Goal: Task Accomplishment & Management: Complete application form

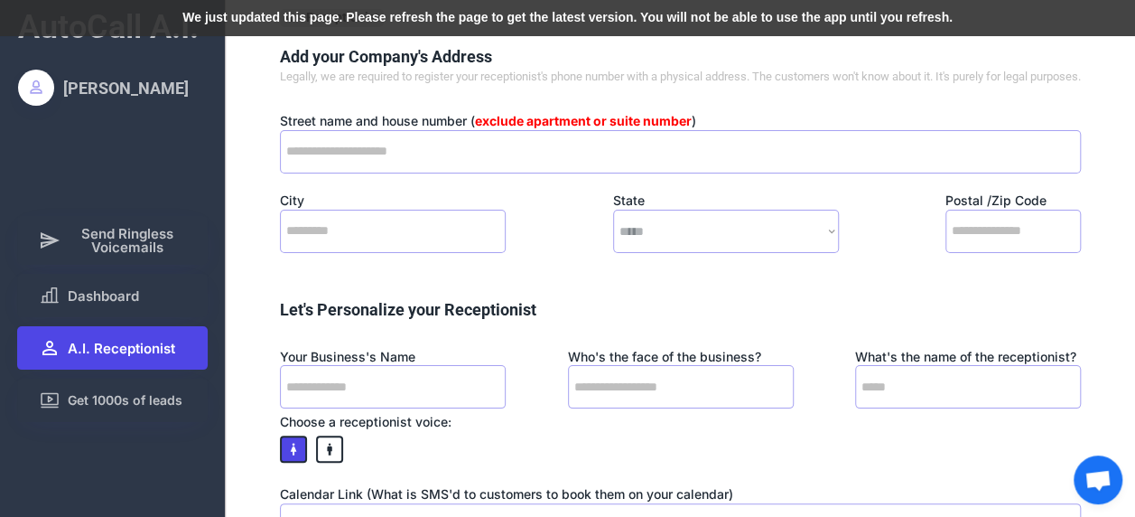
click at [121, 341] on span "A.I. Receptionist" at bounding box center [121, 348] width 107 height 14
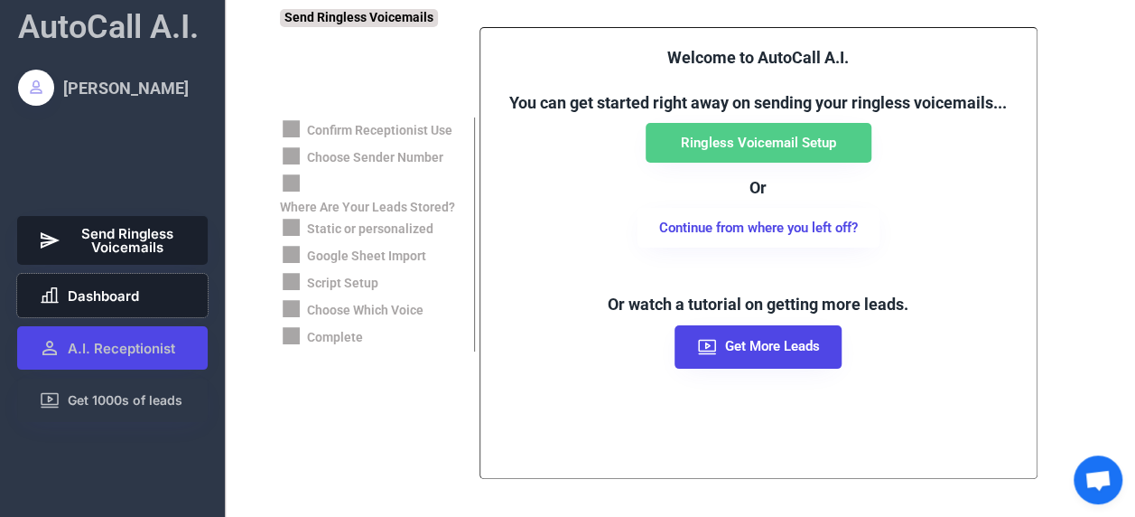
click at [126, 296] on span "Dashboard" at bounding box center [103, 296] width 71 height 14
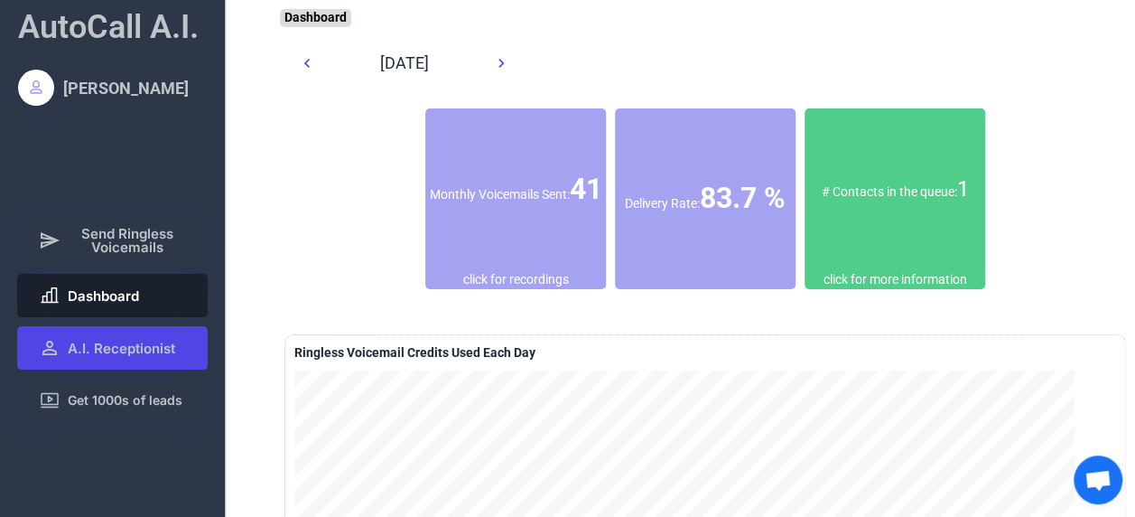
click at [865, 256] on div "# Contacts in the queue: 1" at bounding box center [895, 189] width 181 height 163
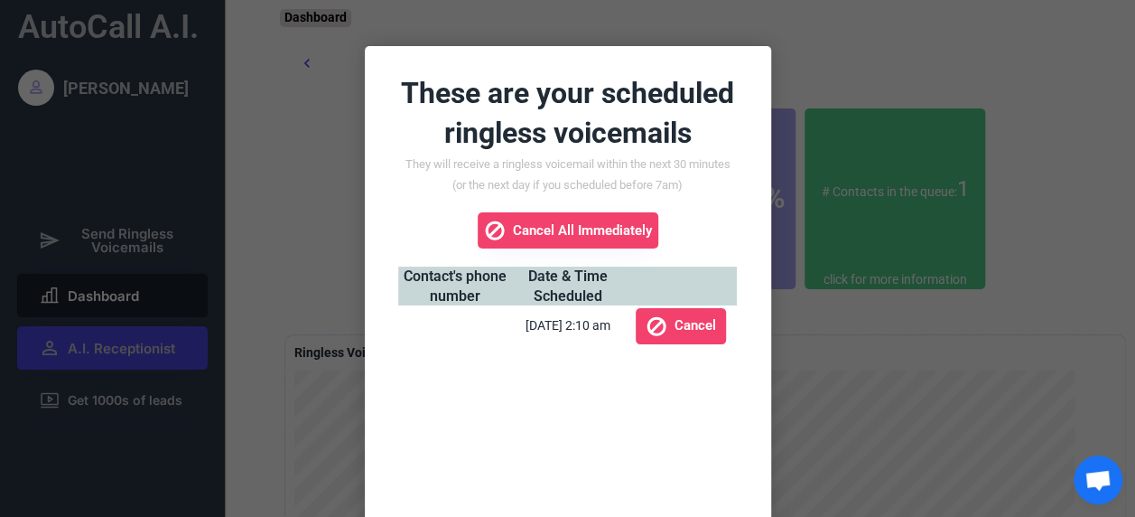
click at [1086, 182] on div at bounding box center [567, 258] width 1135 height 517
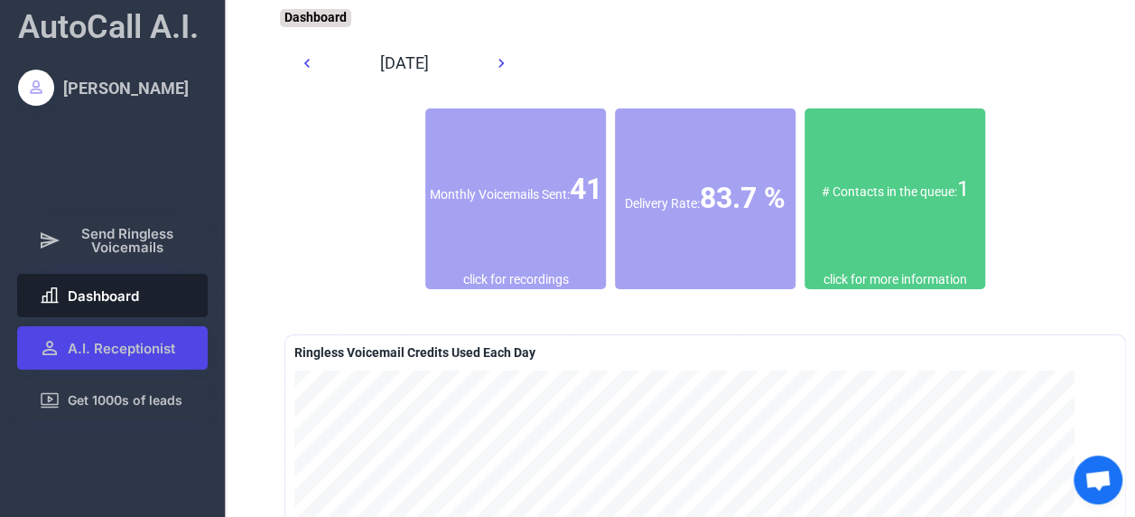
click at [739, 204] on font "83.7 %" at bounding box center [743, 198] width 86 height 34
click at [707, 202] on font "83.7 %" at bounding box center [743, 198] width 86 height 34
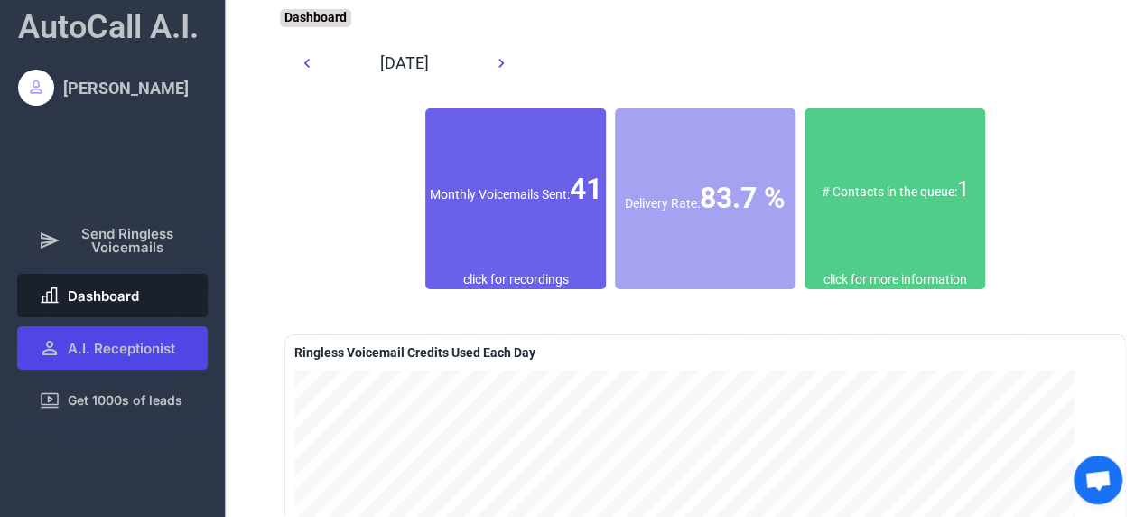
click at [495, 197] on div "Monthly Voicemails Sent: 41" at bounding box center [515, 189] width 181 height 41
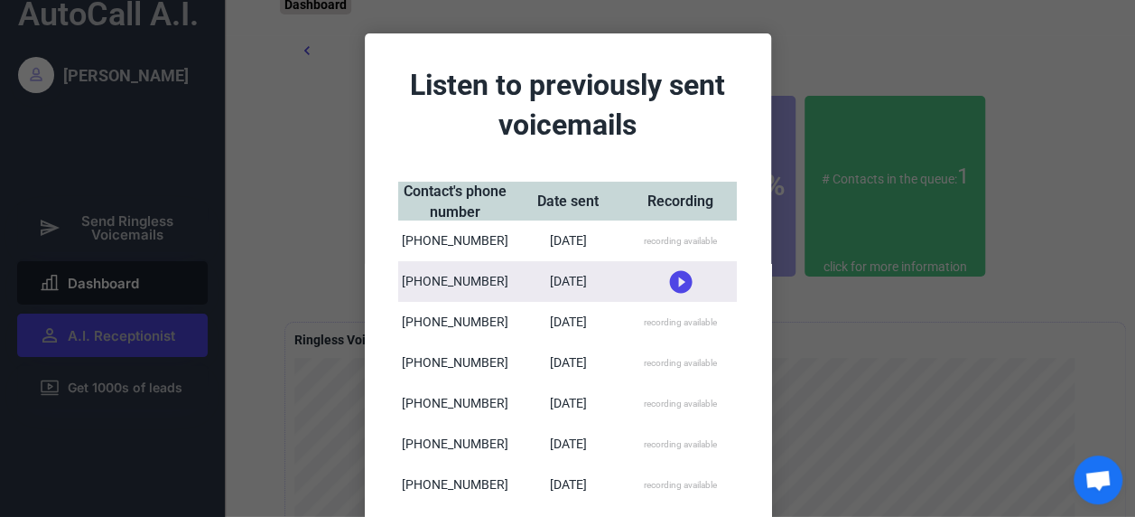
click at [585, 233] on div "[DATE]" at bounding box center [567, 241] width 37 height 18
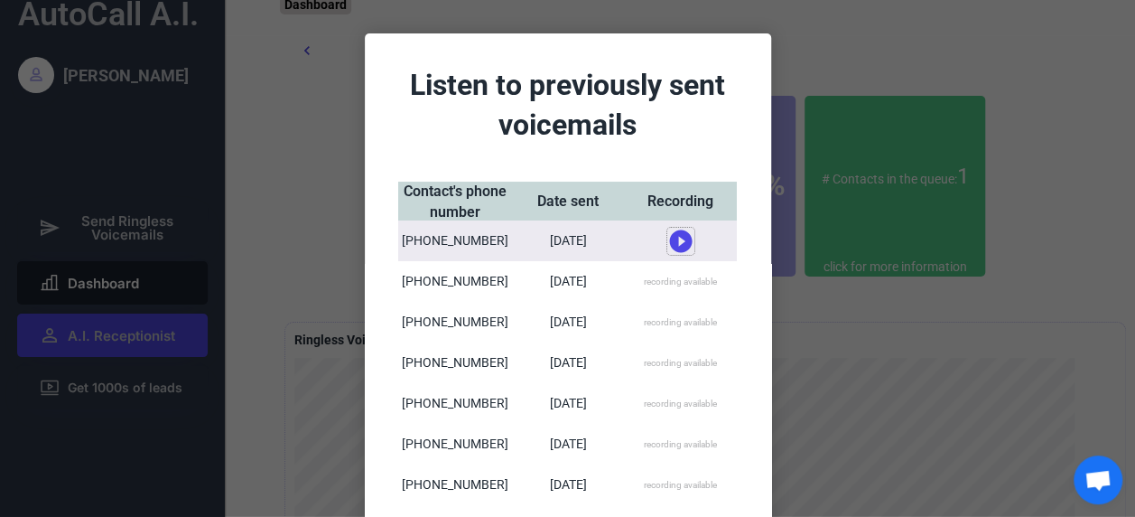
click at [676, 242] on icon at bounding box center [680, 241] width 27 height 27
click at [676, 234] on icon at bounding box center [680, 233] width 27 height 27
click at [676, 246] on use at bounding box center [680, 240] width 23 height 23
click at [671, 233] on icon at bounding box center [680, 233] width 27 height 27
click at [583, 285] on div "[DATE]" at bounding box center [567, 282] width 37 height 18
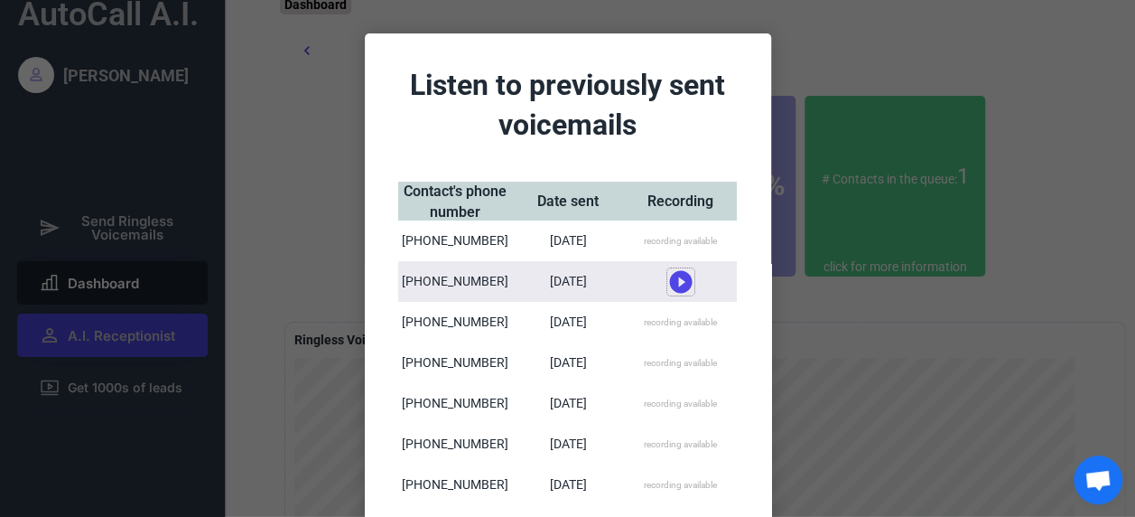
click at [676, 280] on icon at bounding box center [680, 281] width 27 height 27
click at [657, 238] on div "recording available" at bounding box center [680, 241] width 73 height 13
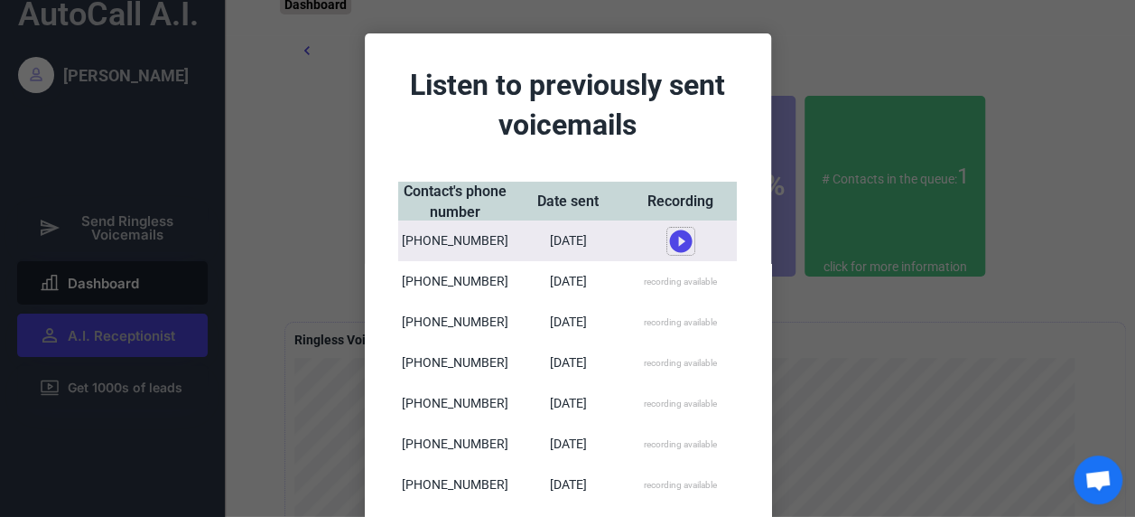
click at [669, 240] on use at bounding box center [680, 240] width 23 height 23
click at [673, 234] on use at bounding box center [680, 234] width 23 height 23
click at [668, 322] on div "recording available" at bounding box center [680, 322] width 73 height 13
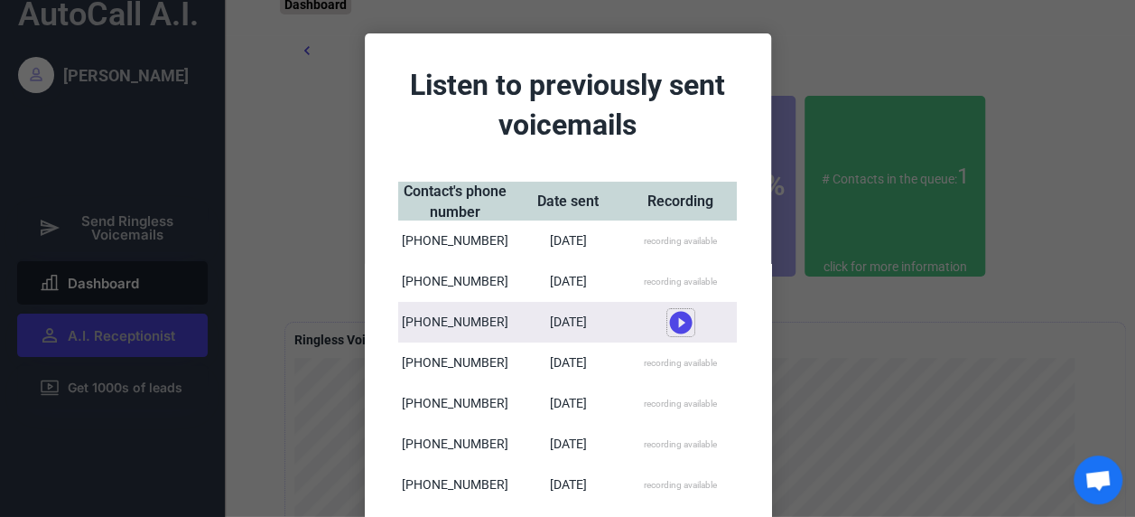
click at [676, 323] on icon at bounding box center [680, 322] width 27 height 27
click at [681, 316] on use at bounding box center [680, 315] width 23 height 23
click at [681, 316] on use at bounding box center [680, 322] width 23 height 23
click at [679, 316] on use at bounding box center [680, 315] width 23 height 23
click at [674, 319] on icon at bounding box center [680, 322] width 27 height 27
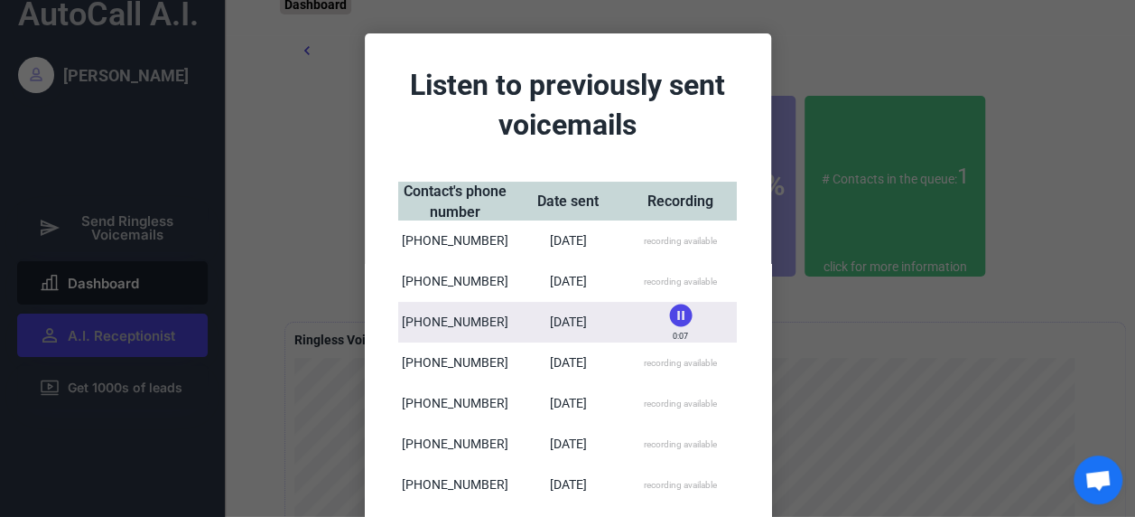
click at [675, 314] on icon at bounding box center [680, 315] width 27 height 27
click at [676, 326] on use at bounding box center [680, 322] width 23 height 23
click at [676, 314] on icon at bounding box center [680, 315] width 27 height 27
click at [672, 318] on icon at bounding box center [680, 322] width 27 height 27
click at [677, 316] on use at bounding box center [680, 315] width 23 height 23
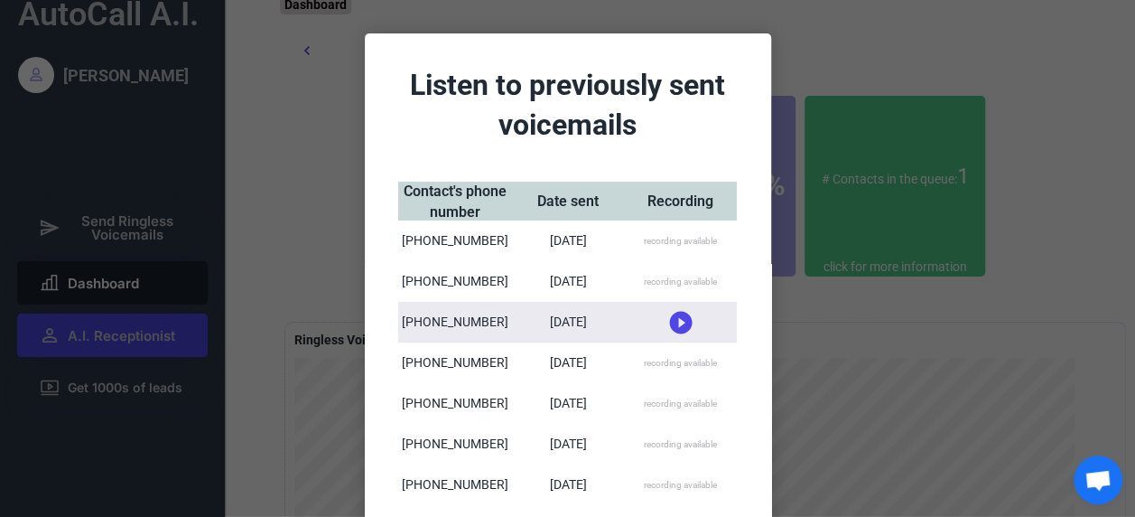
click at [685, 367] on div "recording available" at bounding box center [680, 363] width 73 height 13
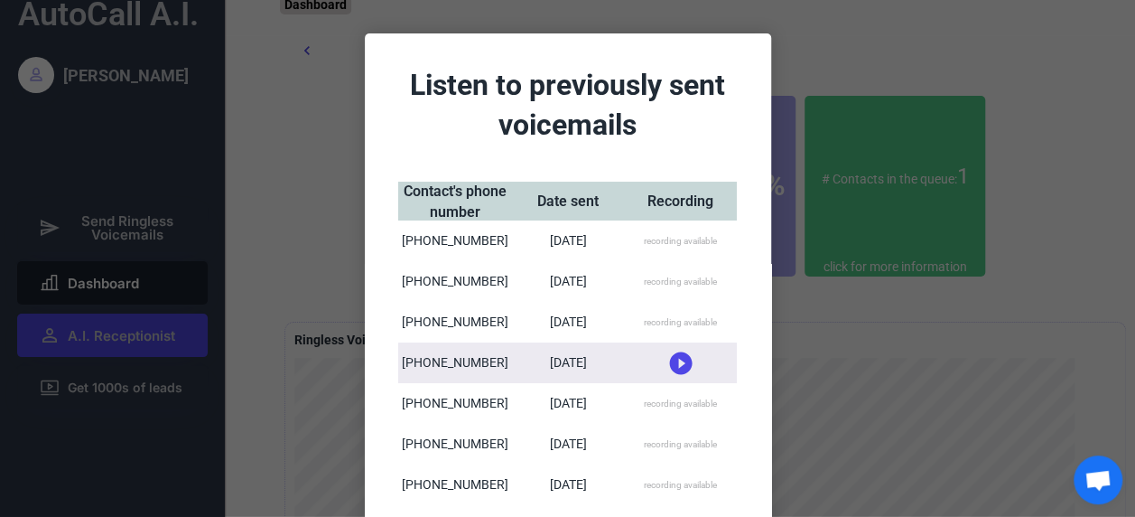
click at [676, 362] on icon at bounding box center [680, 363] width 27 height 27
click at [675, 354] on icon at bounding box center [680, 355] width 27 height 27
click at [567, 365] on div "[DATE]" at bounding box center [567, 363] width 37 height 18
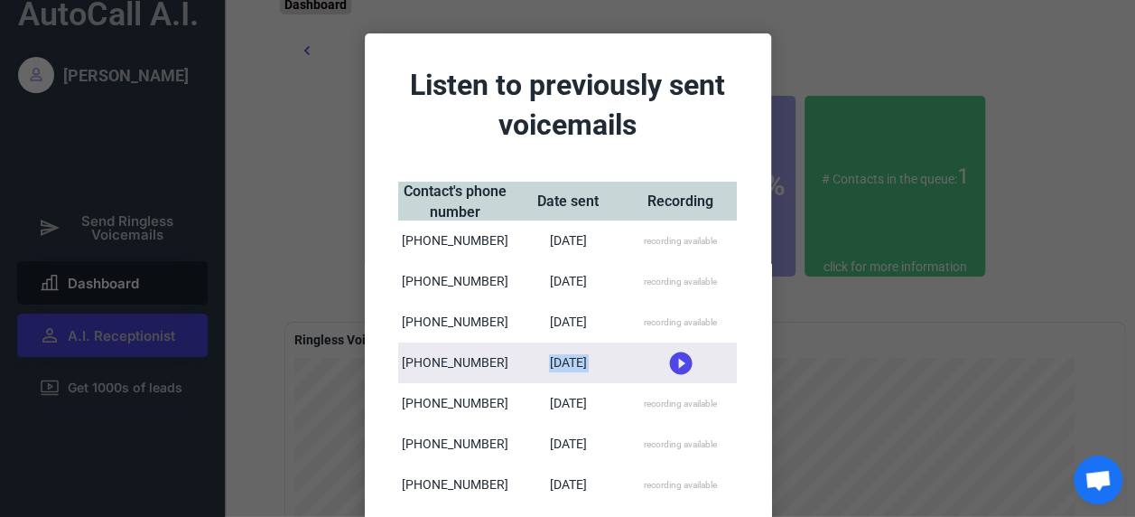
drag, startPoint x: 567, startPoint y: 365, endPoint x: 623, endPoint y: 380, distance: 58.1
click at [625, 380] on div "0:03 recording available" at bounding box center [681, 362] width 112 height 41
click at [480, 381] on div "[PHONE_NUMBER]" at bounding box center [454, 362] width 113 height 41
click at [526, 401] on div "[DATE]" at bounding box center [567, 403] width 113 height 41
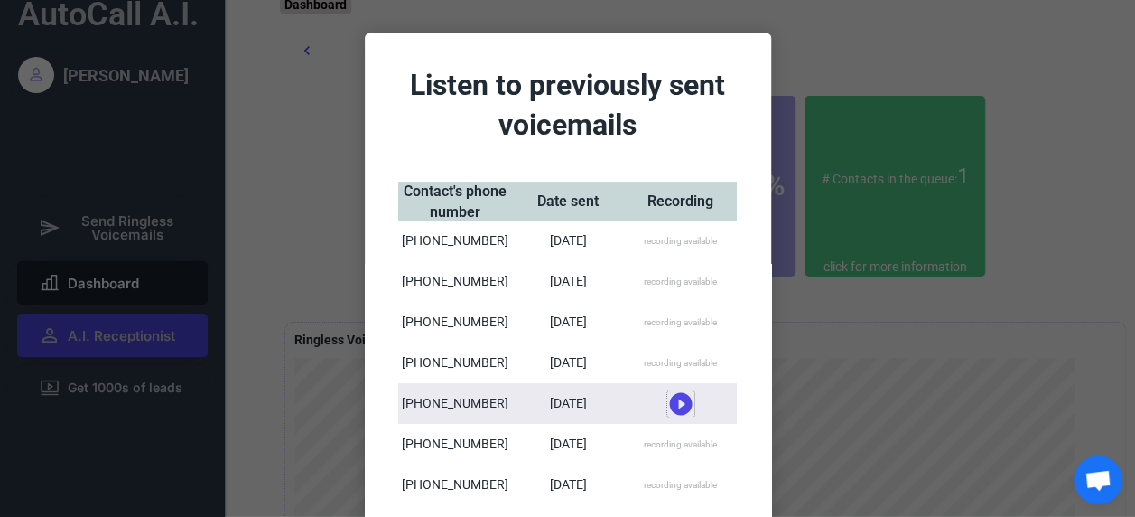
click at [681, 405] on use at bounding box center [680, 403] width 23 height 23
click at [675, 399] on icon at bounding box center [680, 396] width 27 height 27
click at [672, 401] on icon at bounding box center [680, 403] width 27 height 27
click at [677, 398] on use at bounding box center [680, 397] width 23 height 23
click at [668, 443] on div "recording available" at bounding box center [680, 444] width 73 height 13
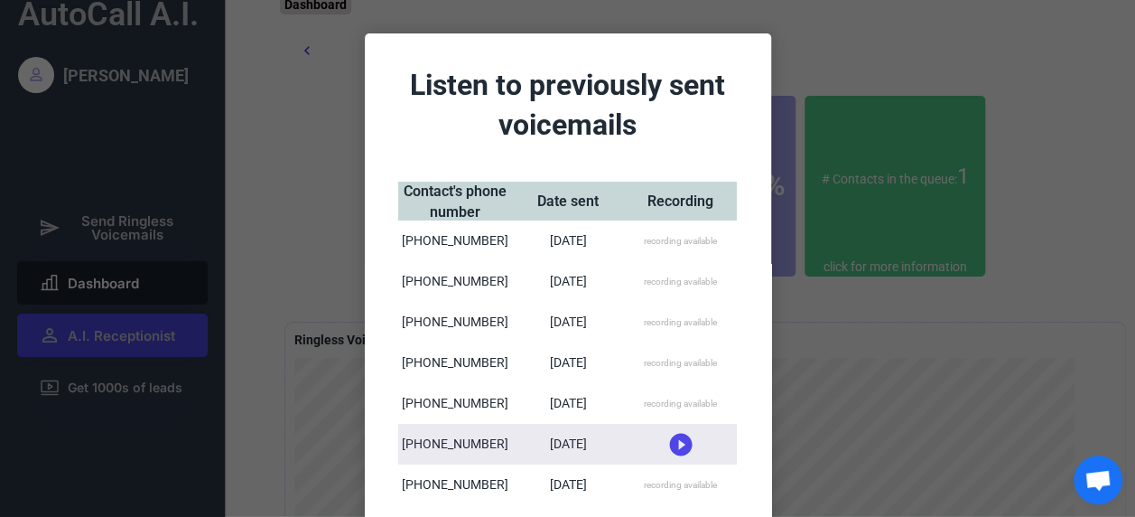
click at [674, 447] on use at bounding box center [680, 444] width 23 height 23
click at [676, 438] on icon at bounding box center [680, 437] width 27 height 27
click at [675, 477] on div "recording available" at bounding box center [681, 484] width 112 height 41
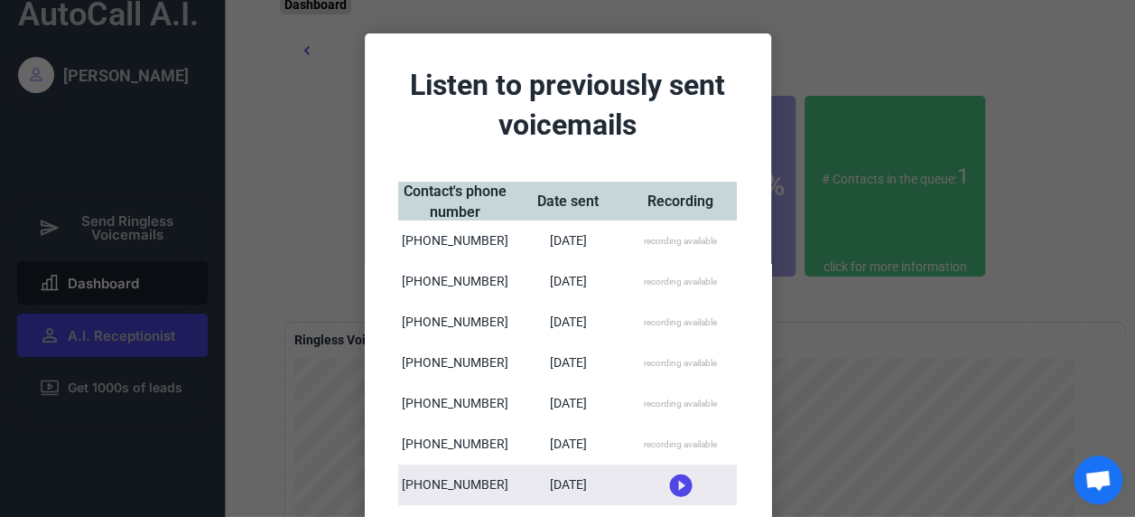
click at [644, 448] on div "recording available" at bounding box center [680, 444] width 73 height 13
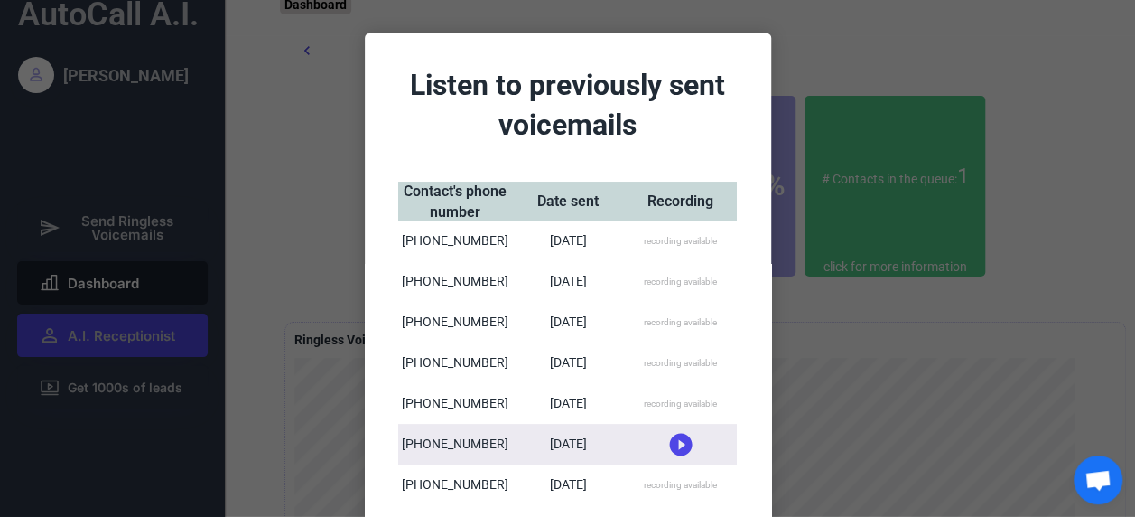
click at [672, 443] on icon at bounding box center [680, 444] width 27 height 27
click at [676, 432] on use at bounding box center [680, 437] width 23 height 23
click at [671, 446] on use at bounding box center [680, 444] width 23 height 23
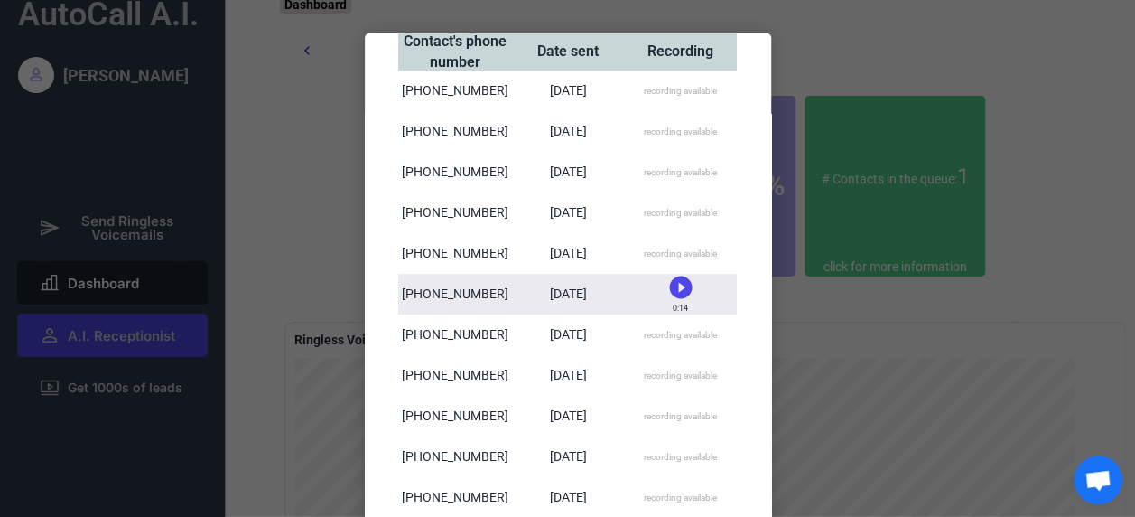
scroll to position [266, 0]
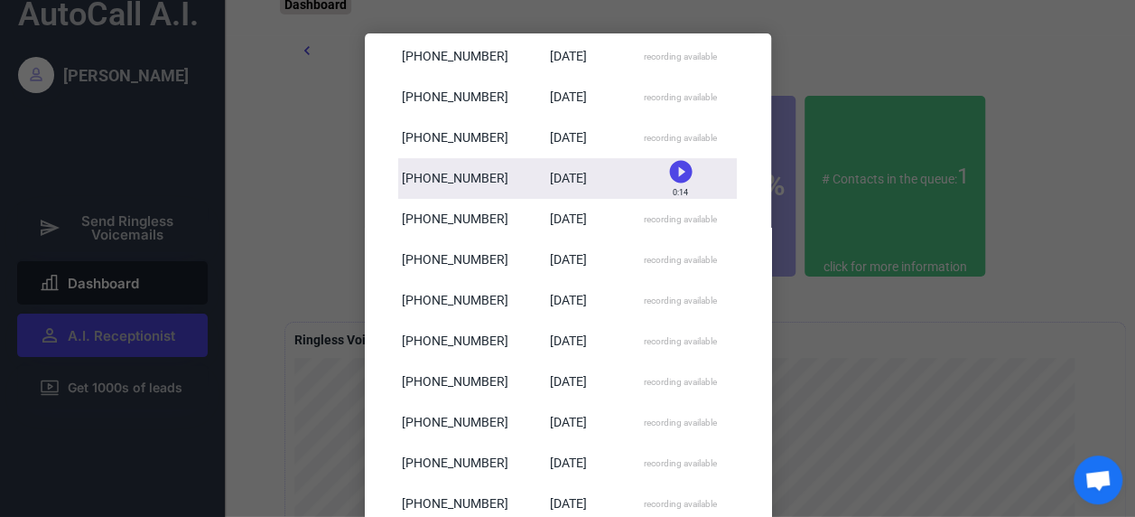
click at [668, 217] on div "recording available" at bounding box center [680, 219] width 73 height 13
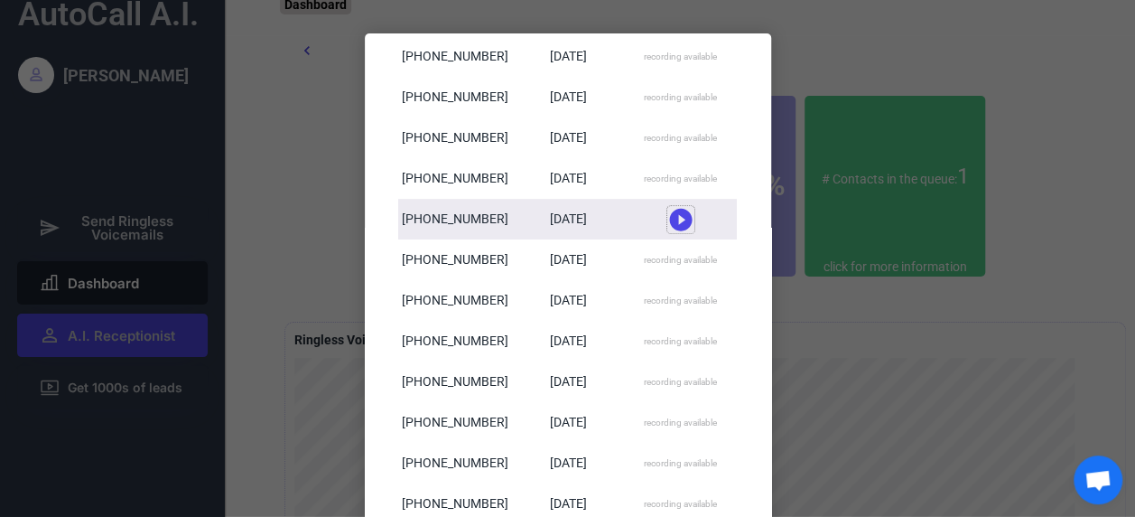
click at [674, 219] on icon at bounding box center [680, 219] width 27 height 27
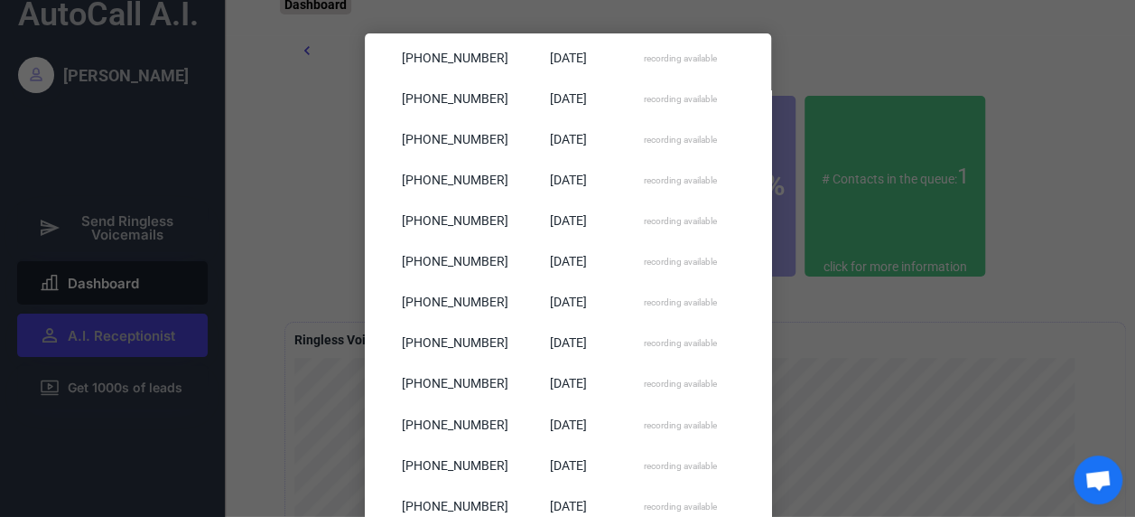
scroll to position [215, 0]
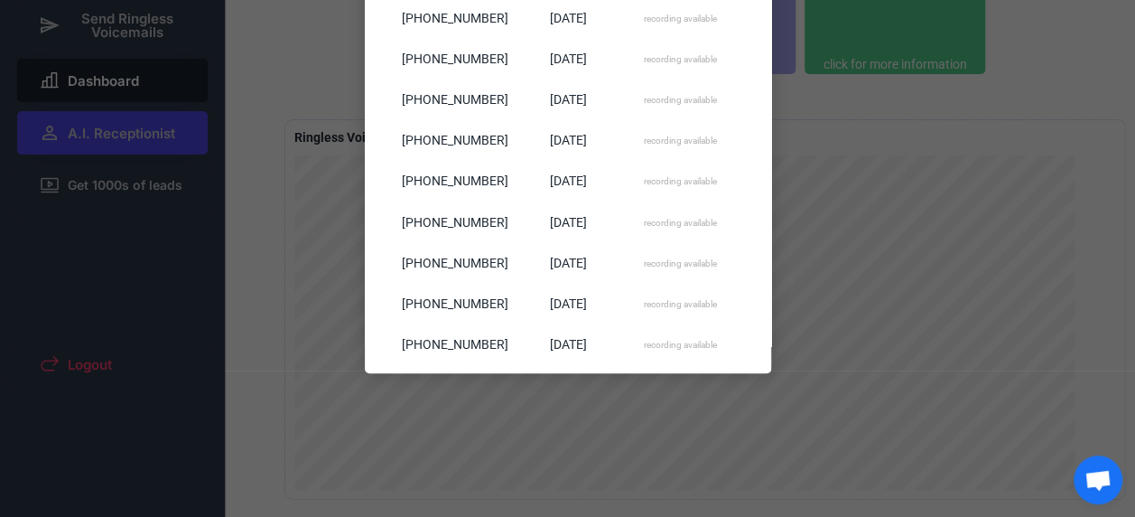
click at [635, 332] on div "recording available" at bounding box center [681, 343] width 112 height 41
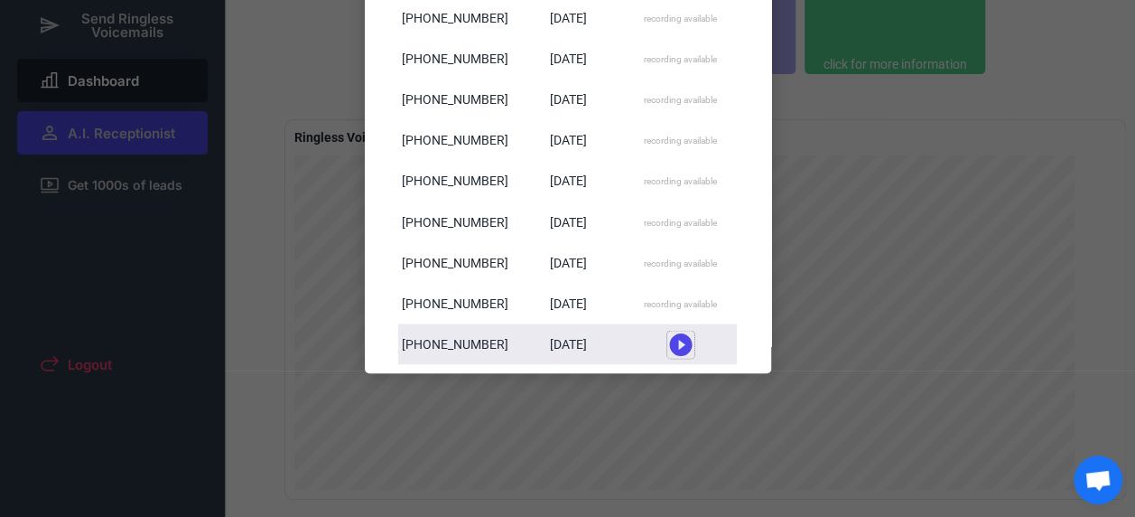
click at [675, 345] on icon at bounding box center [680, 344] width 27 height 27
click at [677, 331] on use at bounding box center [680, 337] width 23 height 23
click at [669, 347] on use at bounding box center [680, 343] width 23 height 23
click at [673, 333] on use at bounding box center [680, 337] width 23 height 23
click at [675, 343] on icon at bounding box center [680, 344] width 27 height 27
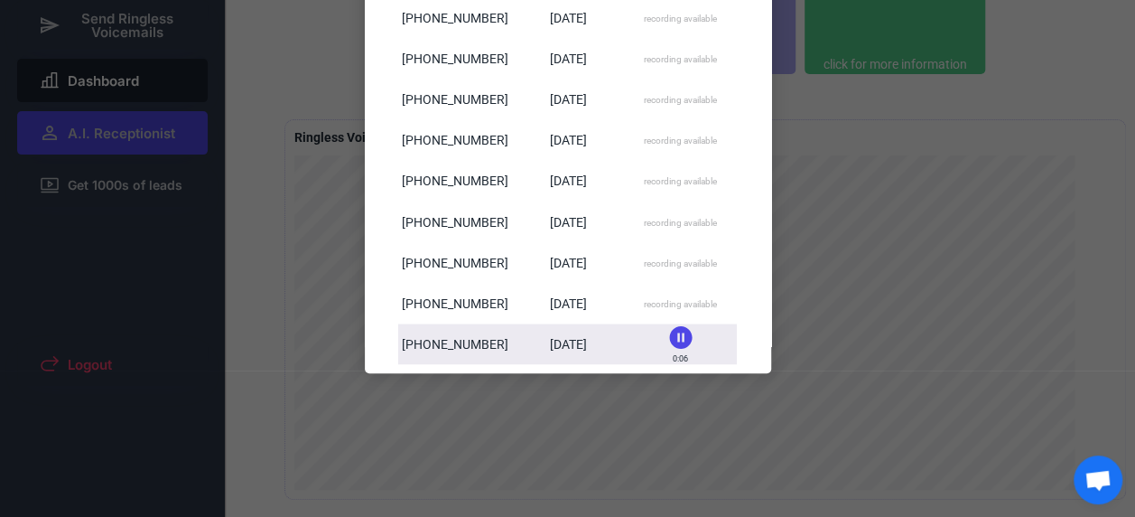
click at [675, 331] on icon at bounding box center [680, 336] width 27 height 27
click at [675, 339] on use at bounding box center [680, 343] width 23 height 23
click at [581, 294] on div "[DATE]" at bounding box center [567, 303] width 37 height 18
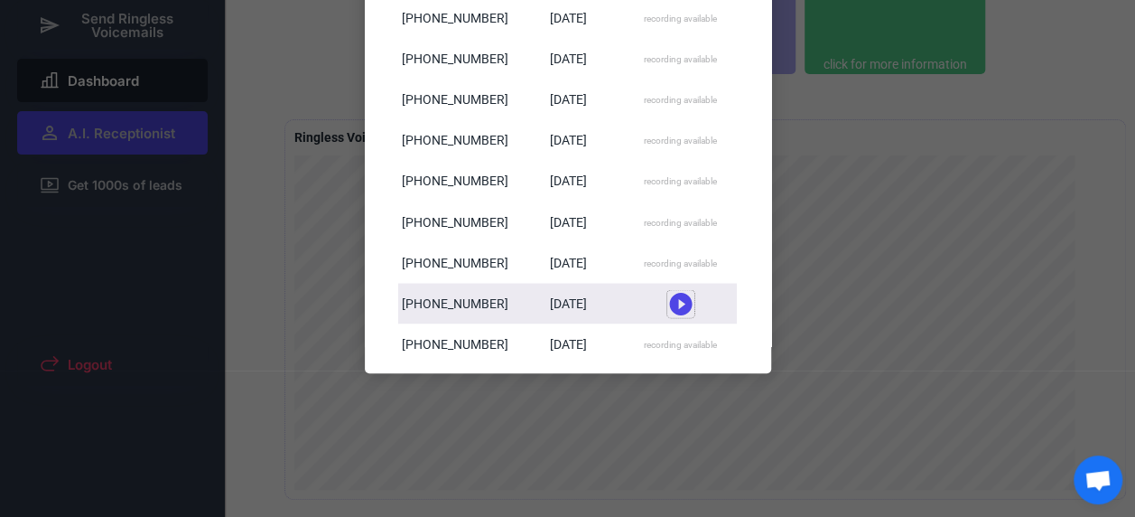
click at [670, 306] on use at bounding box center [680, 303] width 23 height 23
click at [676, 297] on use at bounding box center [680, 296] width 23 height 23
click at [676, 303] on icon at bounding box center [680, 303] width 27 height 27
click at [663, 244] on div "recording available" at bounding box center [681, 262] width 112 height 41
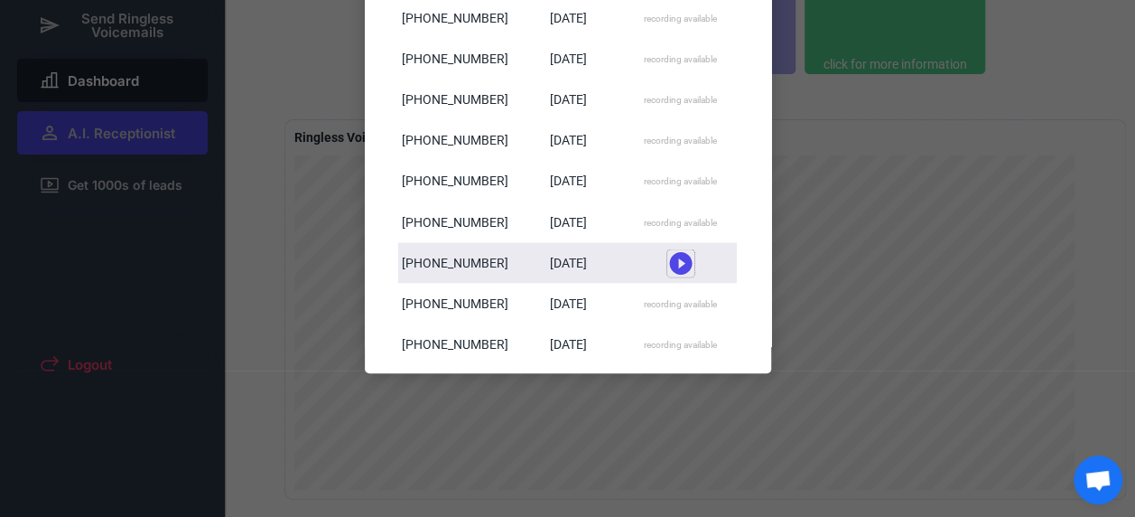
click at [670, 254] on use at bounding box center [680, 262] width 23 height 23
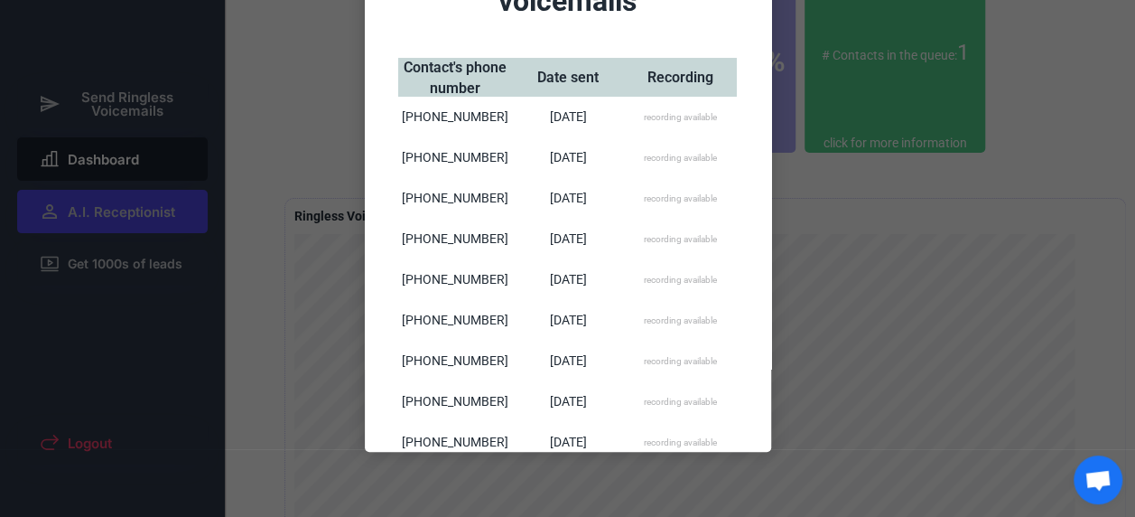
scroll to position [135, 0]
click at [787, 307] on div at bounding box center [567, 258] width 1135 height 517
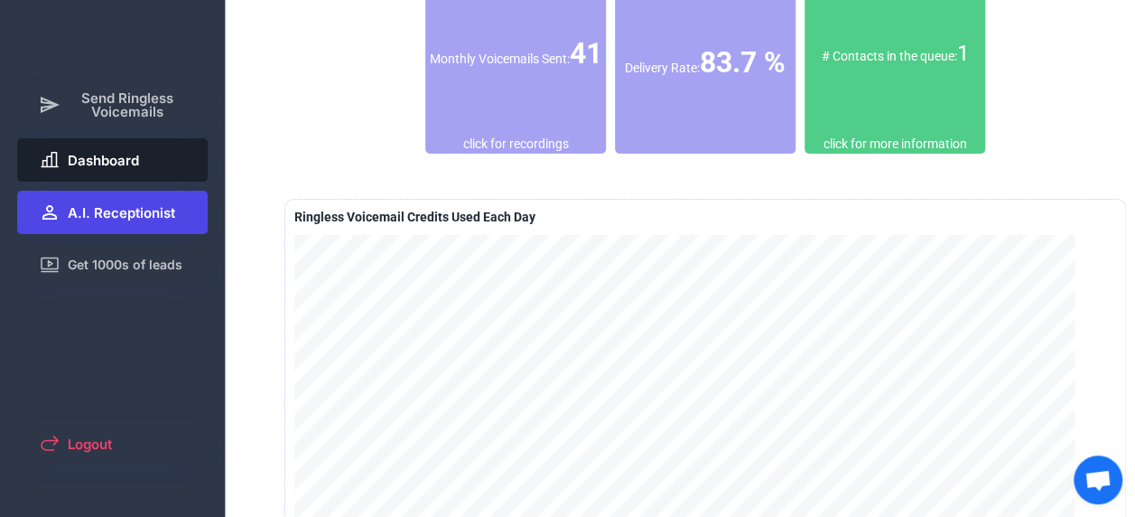
click at [144, 222] on button "A.I. Receptionist" at bounding box center [112, 212] width 191 height 43
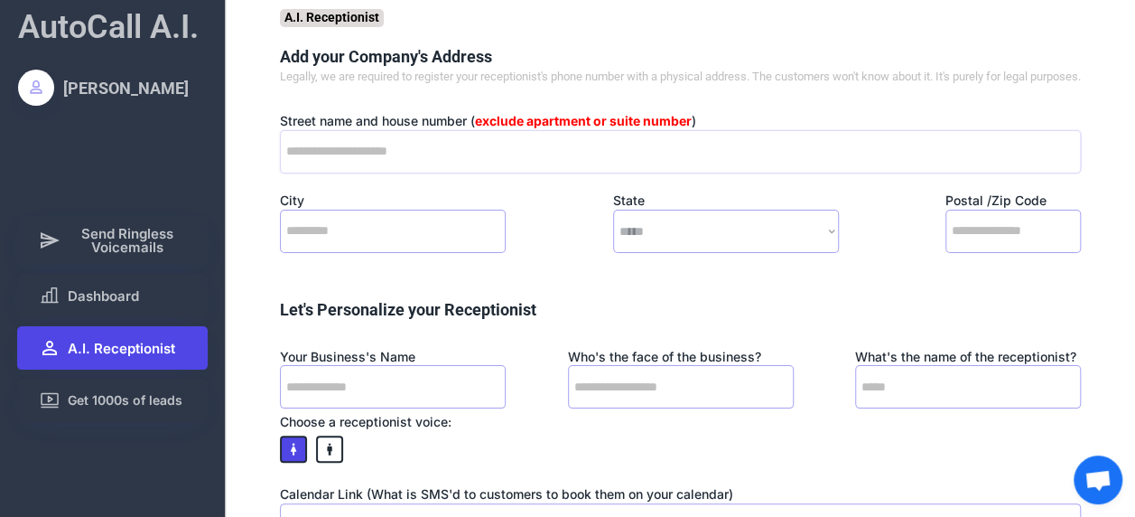
click at [475, 172] on input "input" at bounding box center [680, 151] width 801 height 43
type input "**********"
type input "******"
click at [677, 234] on select "**********" at bounding box center [726, 231] width 226 height 43
select select "******"
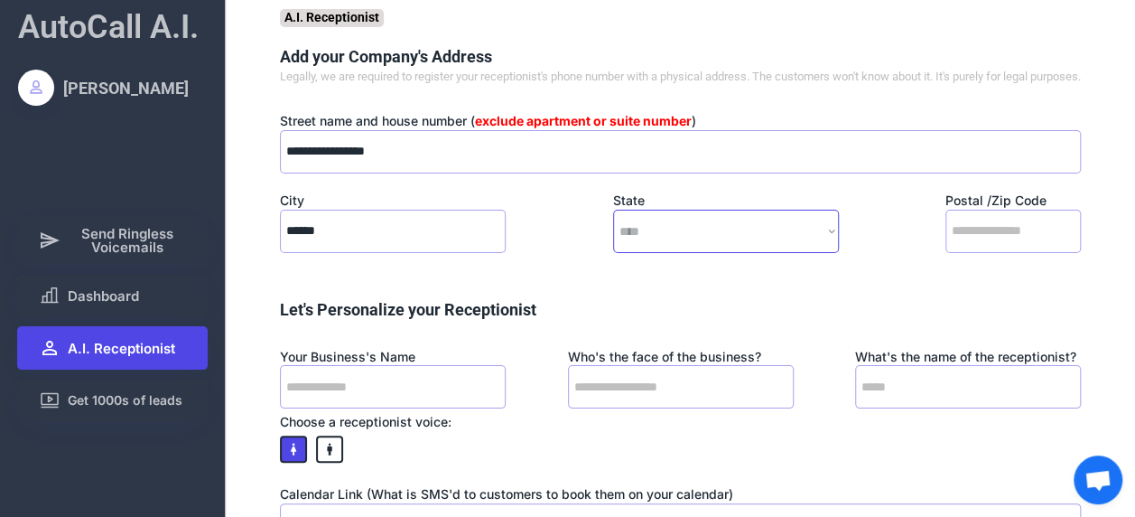
click at [613, 227] on select "**********" at bounding box center [726, 231] width 226 height 43
type input "*****"
type input "*"
type input "**********"
click at [647, 394] on input "input" at bounding box center [681, 386] width 226 height 43
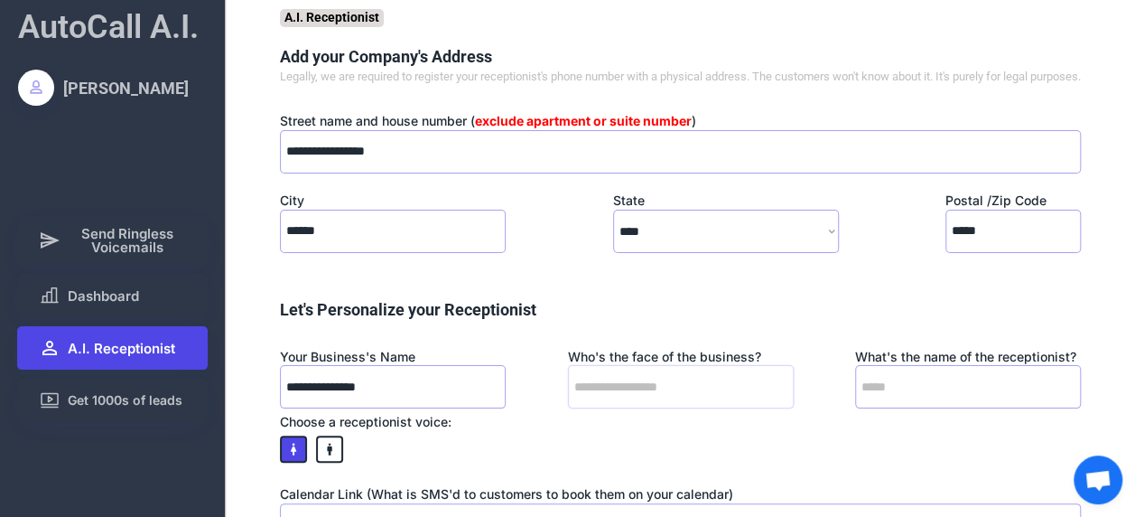
type input "*"
type input "**********"
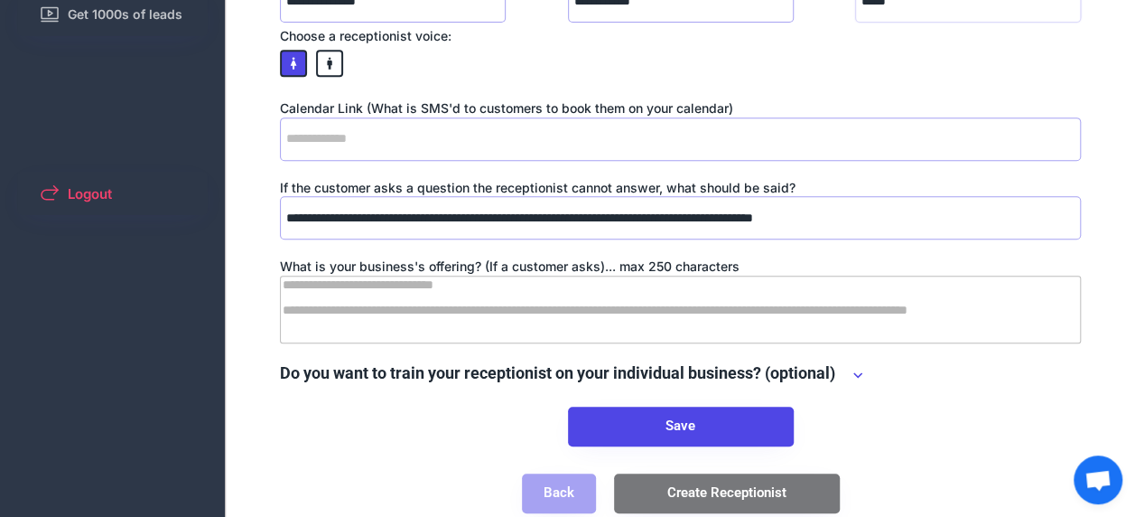
scroll to position [387, 0]
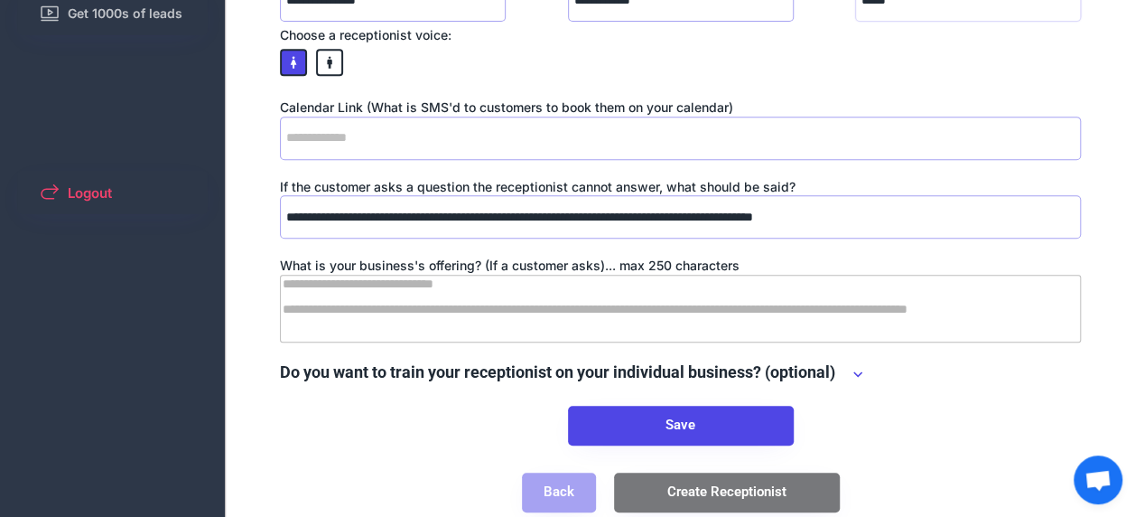
type input "*****"
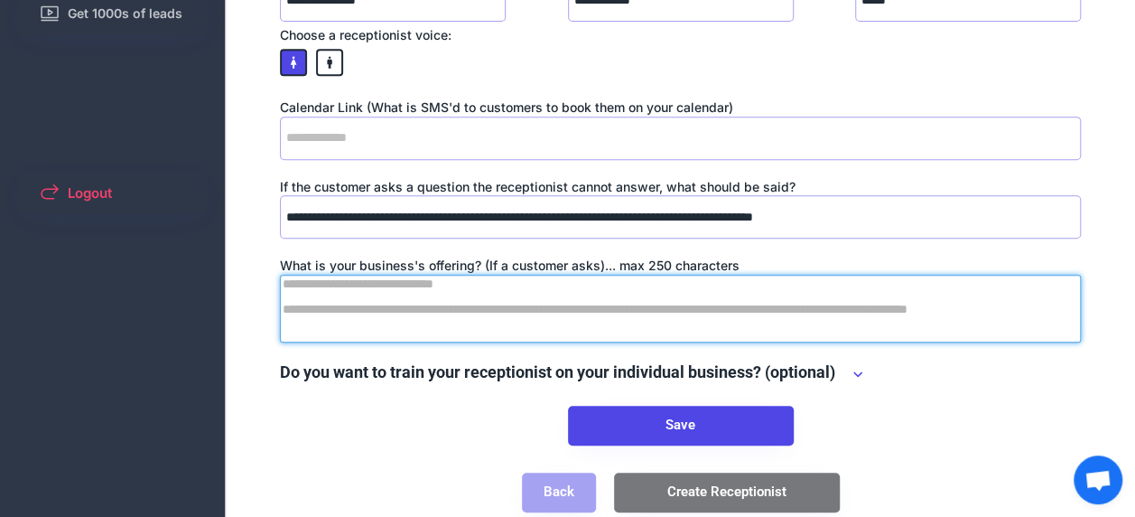
click at [470, 332] on textarea at bounding box center [680, 309] width 801 height 68
click at [305, 275] on div "What is your business's offering? (If a customer asks)... max 250 characters" at bounding box center [680, 265] width 801 height 18
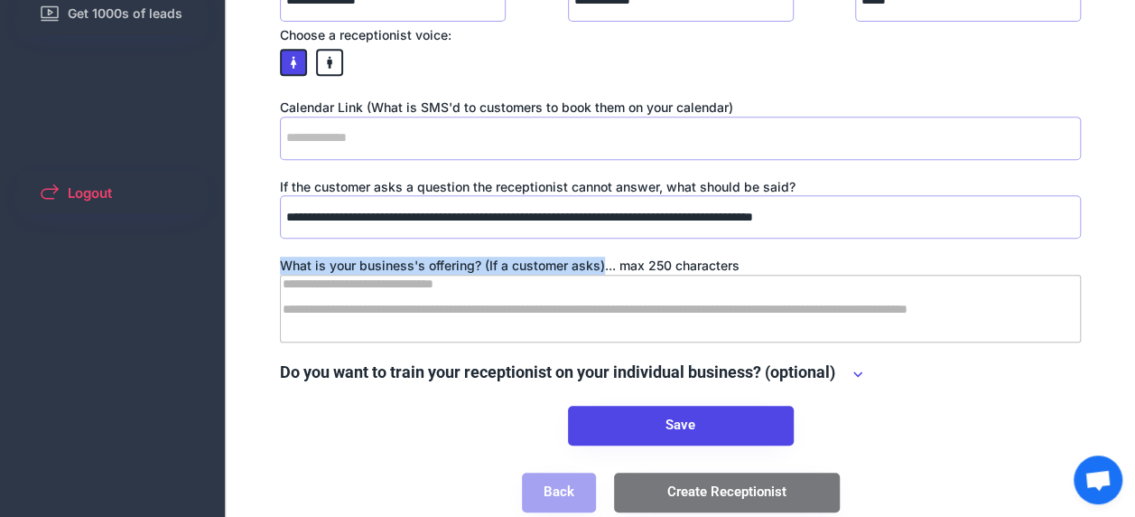
drag, startPoint x: 305, startPoint y: 284, endPoint x: 601, endPoint y: 284, distance: 296.2
click at [601, 275] on div "What is your business's offering? (If a customer asks)... max 250 characters" at bounding box center [680, 265] width 801 height 18
copy div "What is your business's offering? (If a customer asks)"
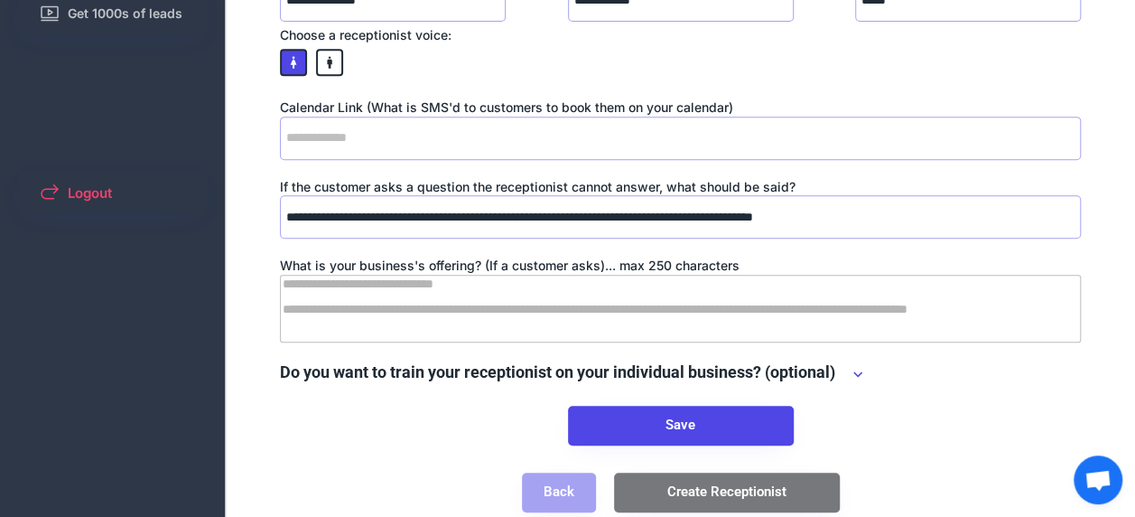
click at [609, 329] on textarea at bounding box center [680, 309] width 801 height 68
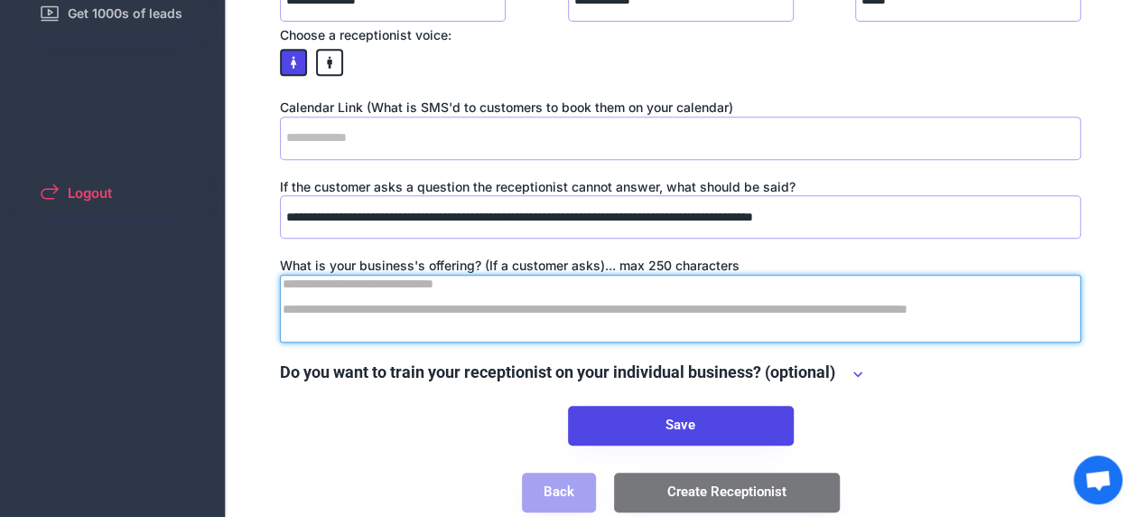
paste textarea "**********"
type textarea "**********"
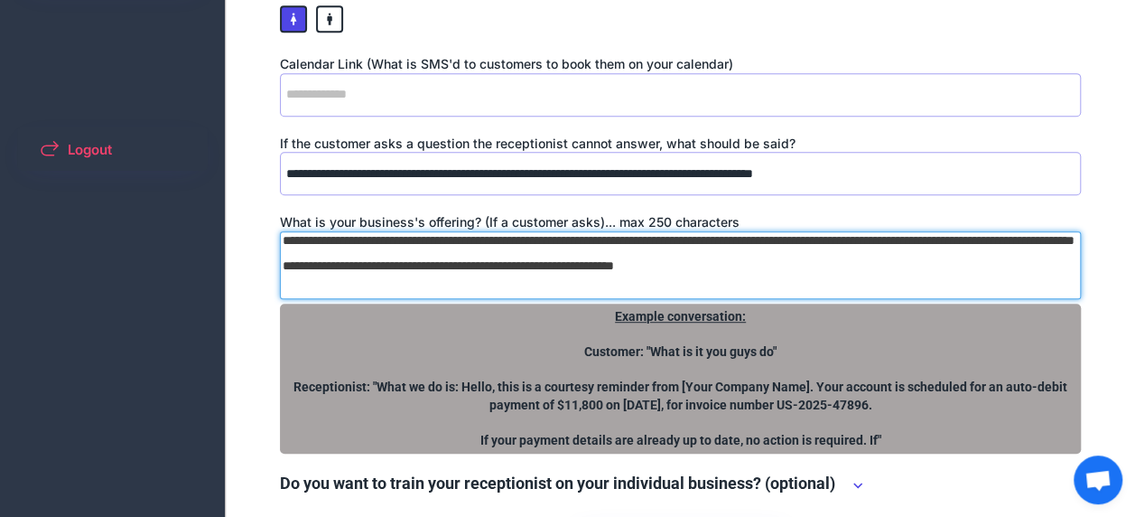
scroll to position [426, 0]
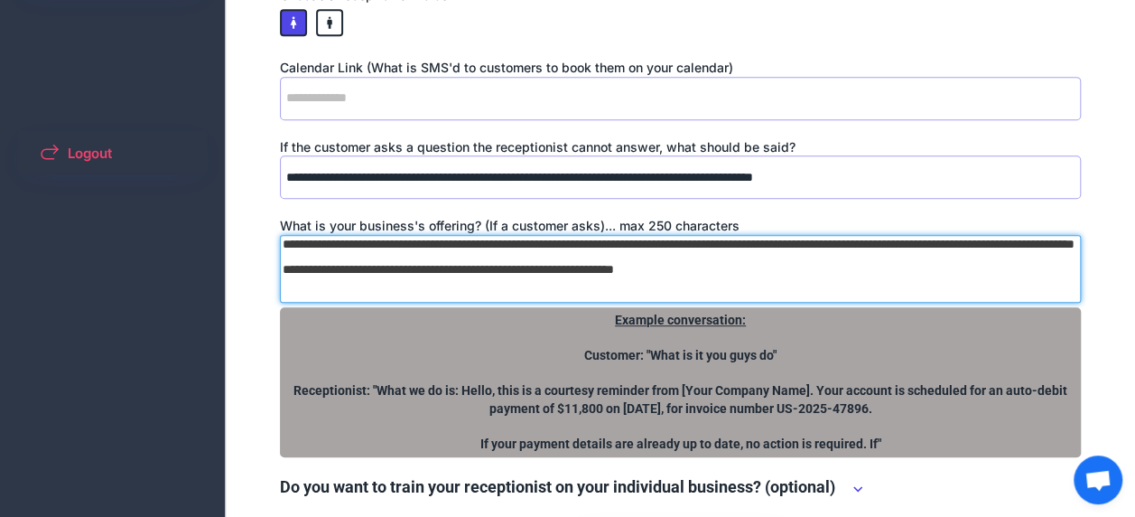
click at [722, 285] on textarea "**********" at bounding box center [680, 269] width 801 height 68
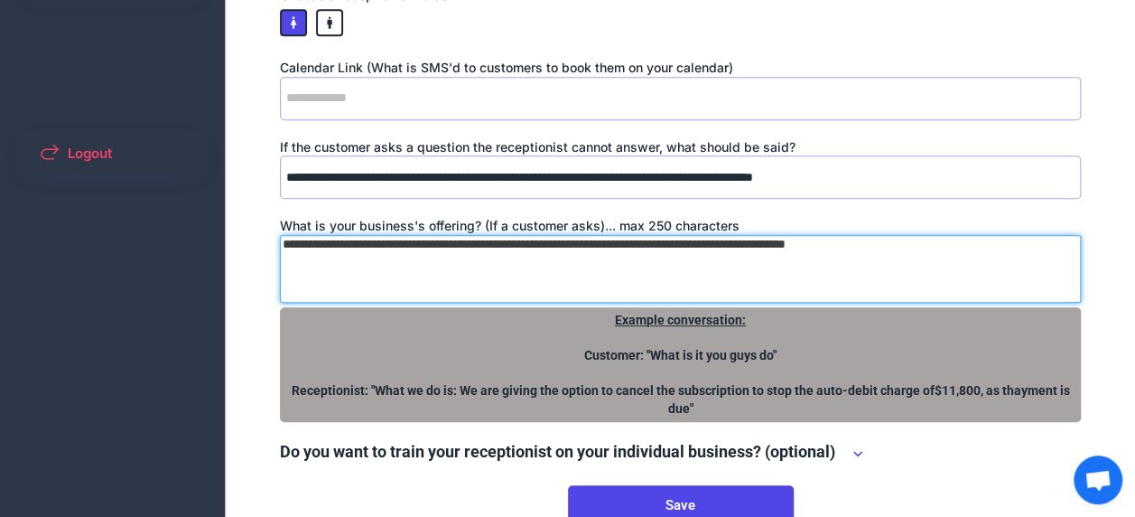
click at [880, 258] on textarea "**********" at bounding box center [680, 269] width 801 height 68
click at [992, 273] on textarea "**********" at bounding box center [680, 269] width 801 height 68
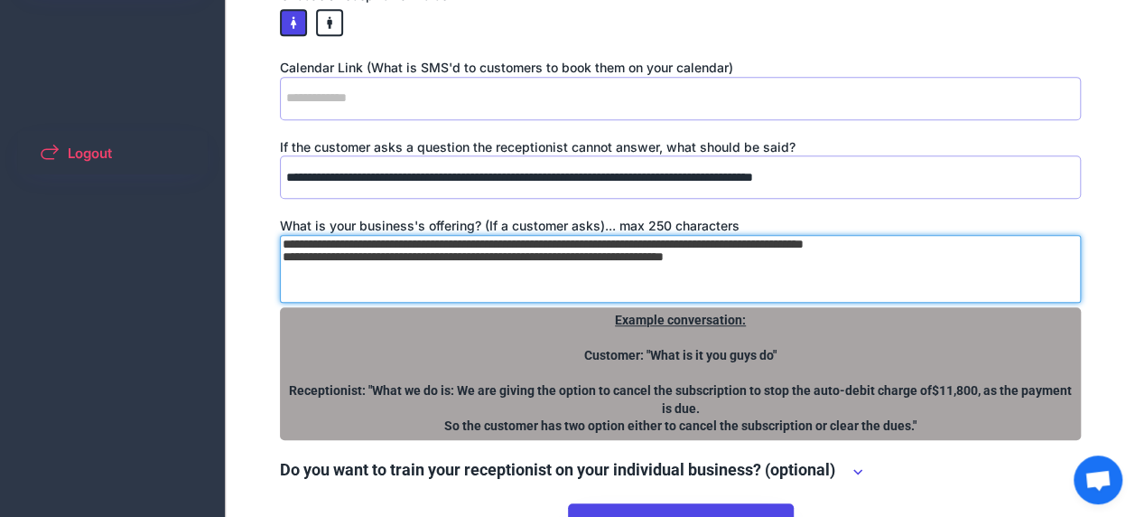
scroll to position [564, 0]
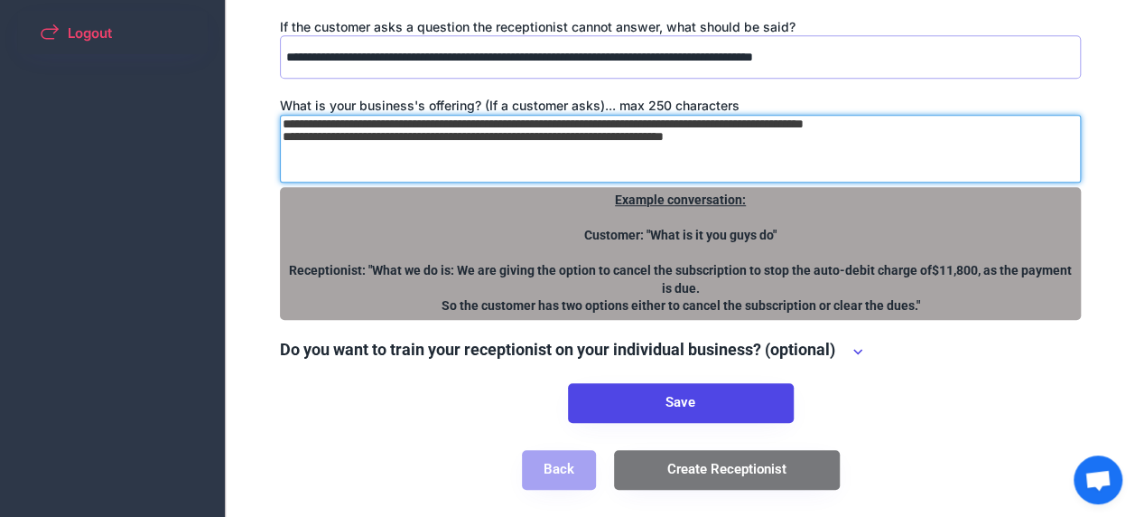
type textarea "**********"
click at [816, 361] on div "Do you want to train your receptionist on your individual business? (optional)" at bounding box center [680, 351] width 801 height 27
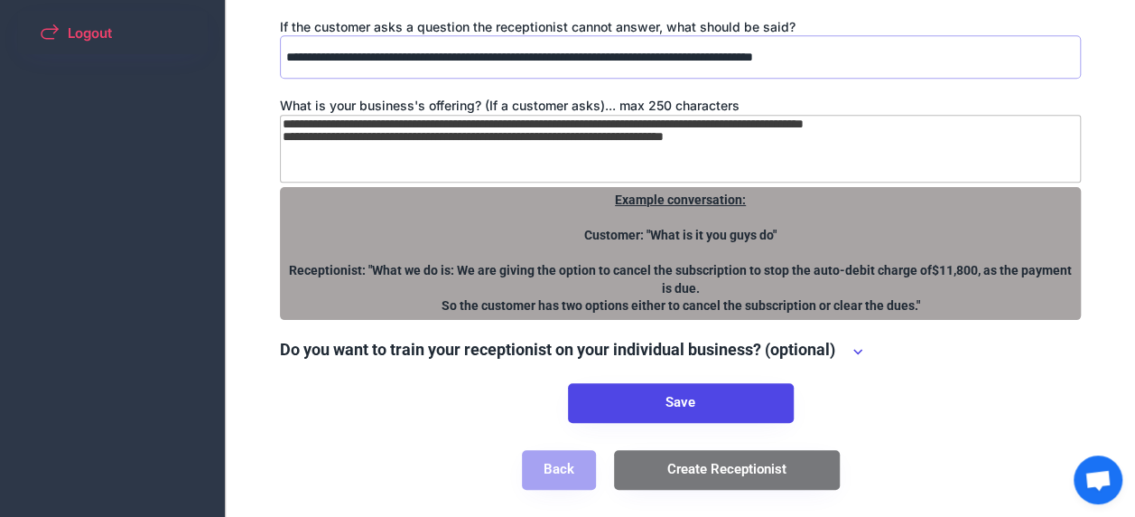
click at [839, 351] on div "Do you want to train your receptionist on your individual business? (optional)" at bounding box center [680, 351] width 801 height 27
click at [862, 351] on use at bounding box center [857, 351] width 9 height 5
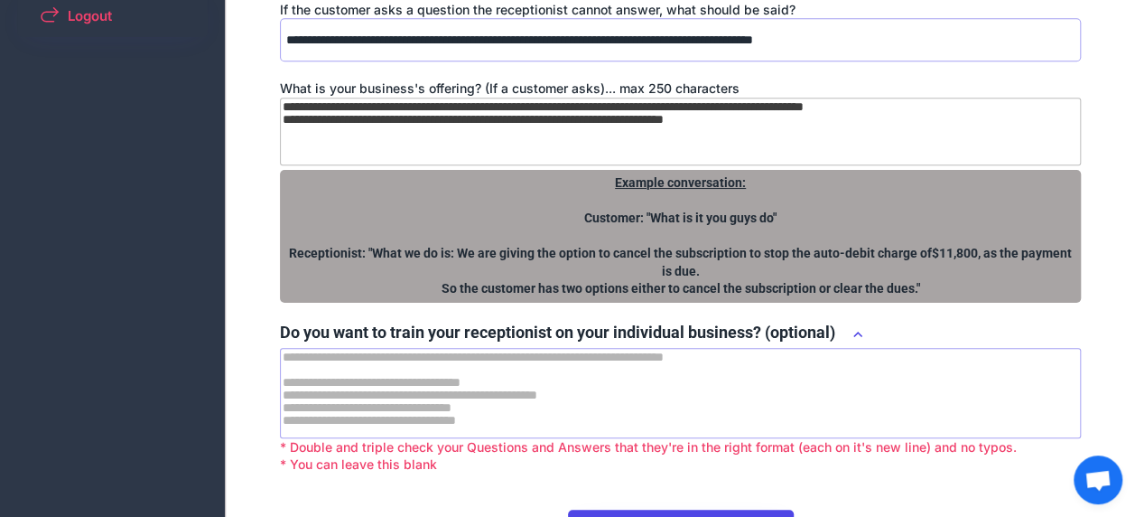
scroll to position [708, 0]
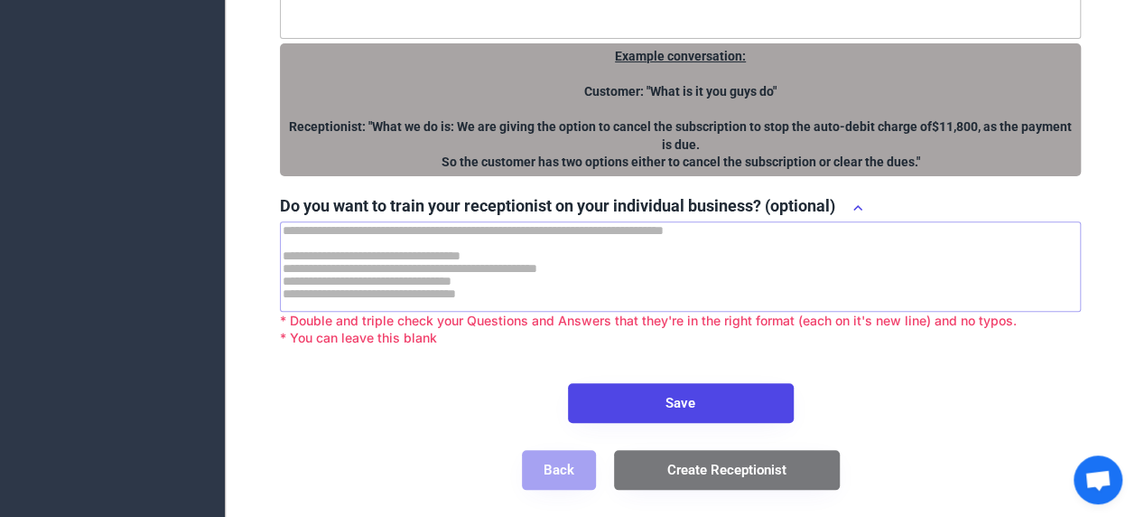
click at [293, 204] on font "Do you want to train your receptionist on your individual business? (optional)" at bounding box center [557, 205] width 555 height 19
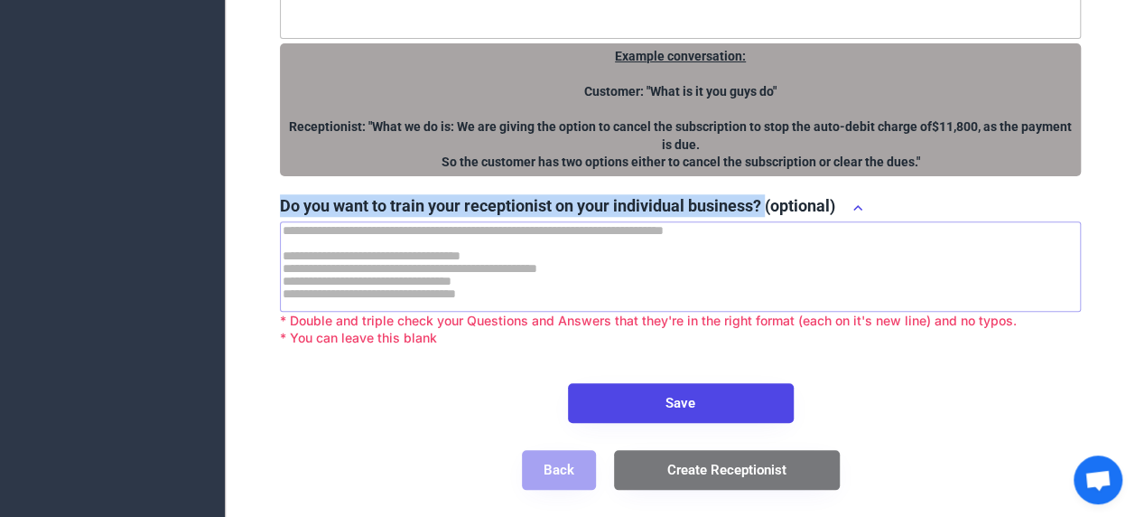
drag, startPoint x: 293, startPoint y: 204, endPoint x: 760, endPoint y: 207, distance: 466.9
click at [760, 207] on font "Do you want to train your receptionist on your individual business? (optional)" at bounding box center [557, 205] width 555 height 19
copy font "Do you want to train your receptionist on your individual business?"
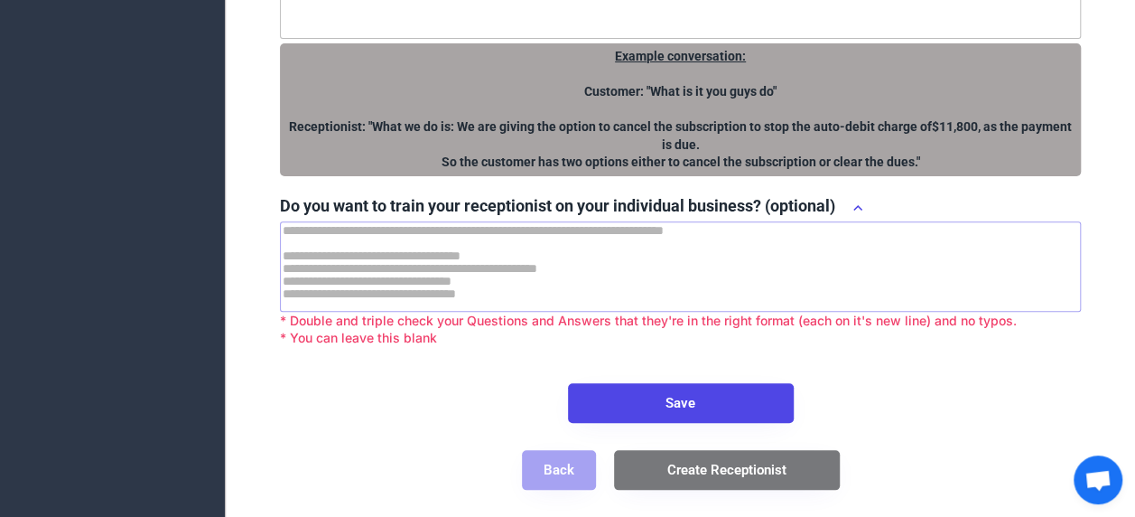
click at [516, 264] on textarea at bounding box center [680, 266] width 801 height 90
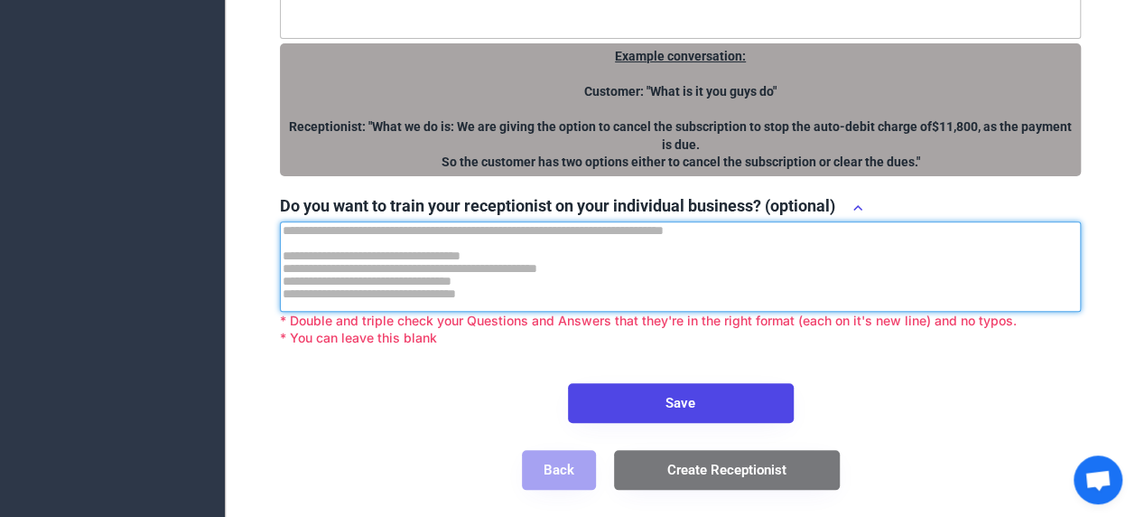
paste textarea "**********"
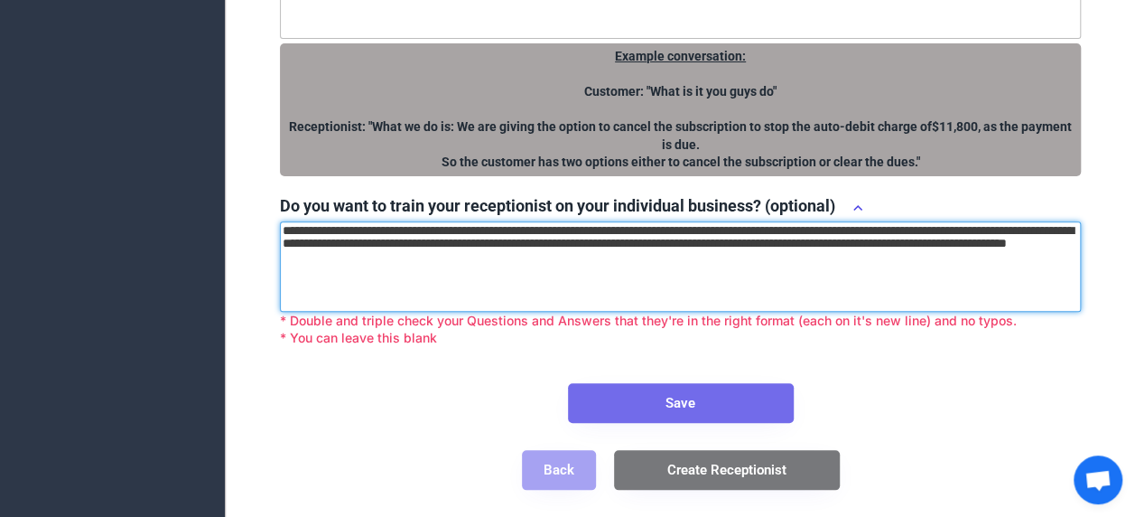
type textarea "**********"
click at [731, 392] on button "Save" at bounding box center [681, 403] width 226 height 40
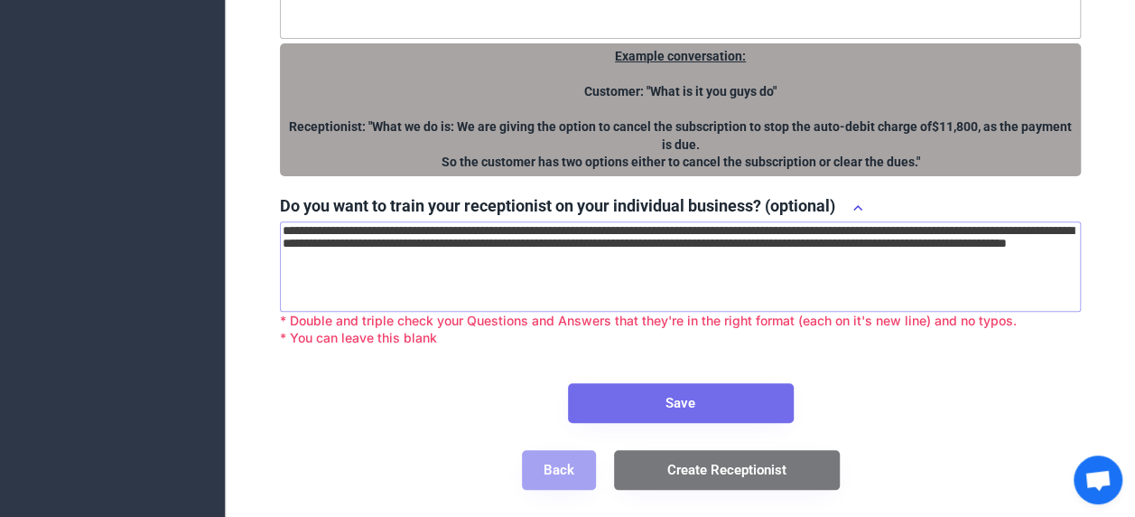
click at [719, 409] on button "Save" at bounding box center [681, 403] width 226 height 40
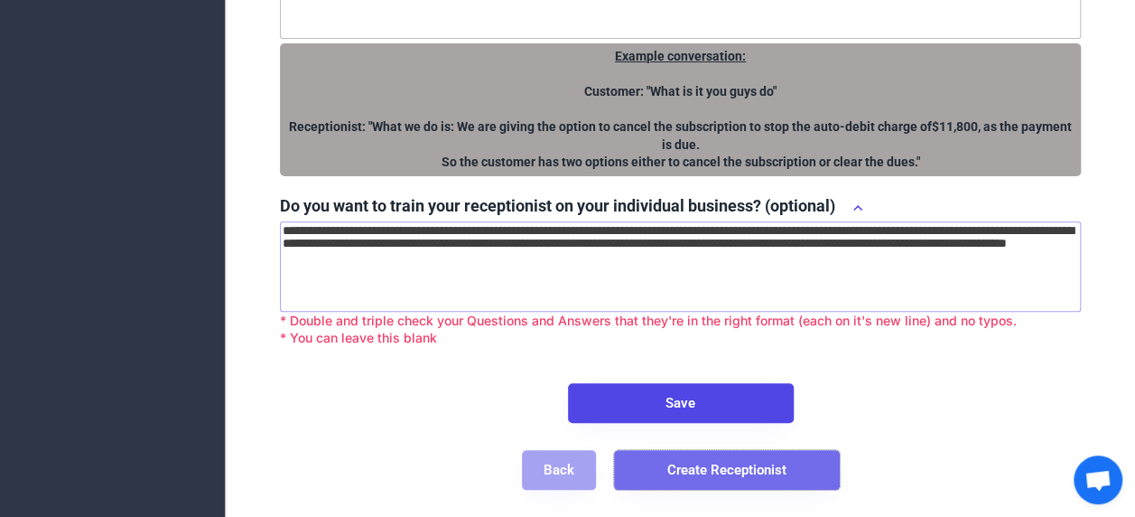
click at [734, 464] on button "Create Receptionist" at bounding box center [727, 470] width 226 height 40
click at [751, 470] on button "Create Receptionist" at bounding box center [727, 470] width 226 height 40
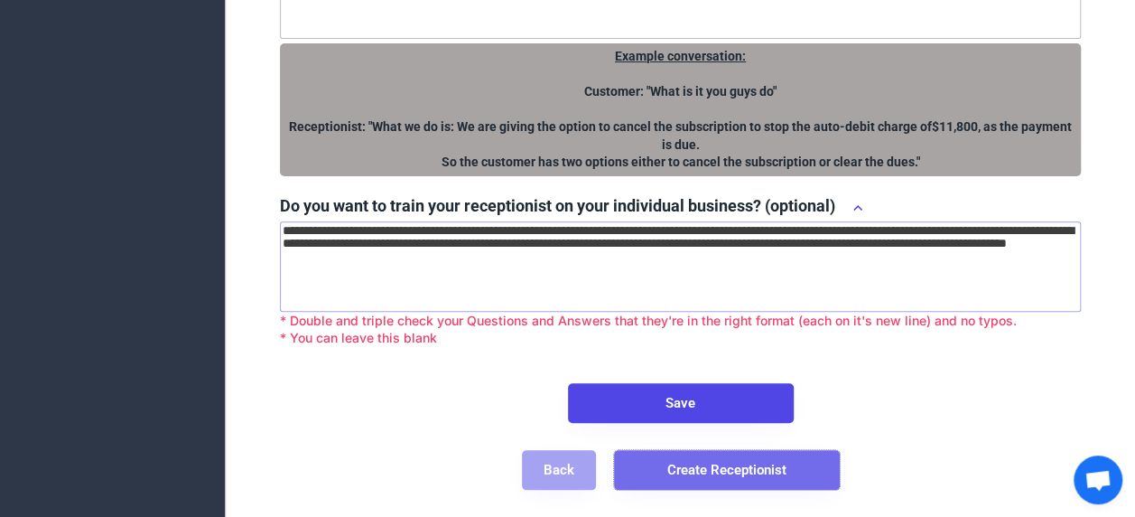
click at [751, 470] on button "Create Receptionist" at bounding box center [727, 470] width 226 height 40
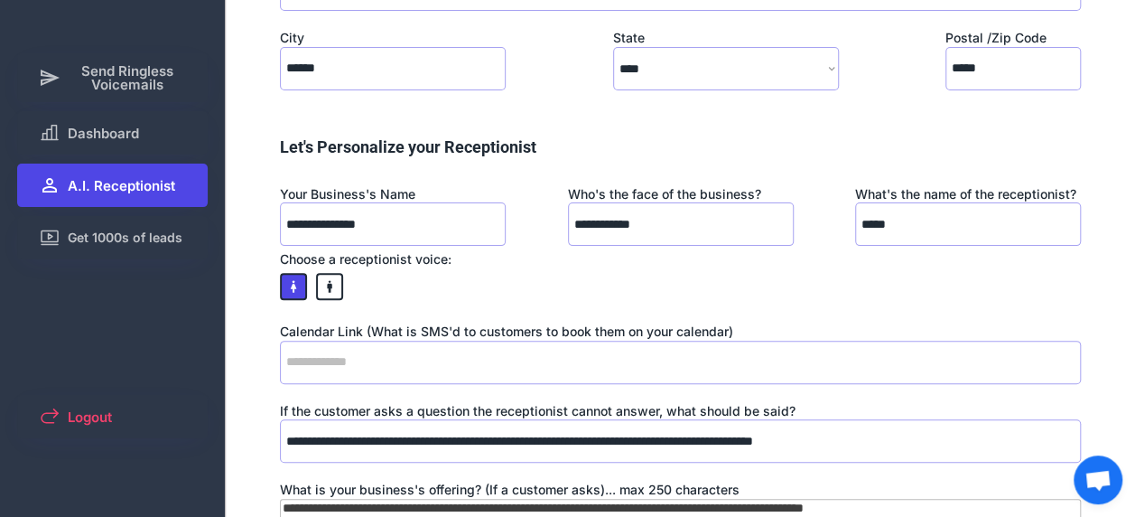
scroll to position [162, 0]
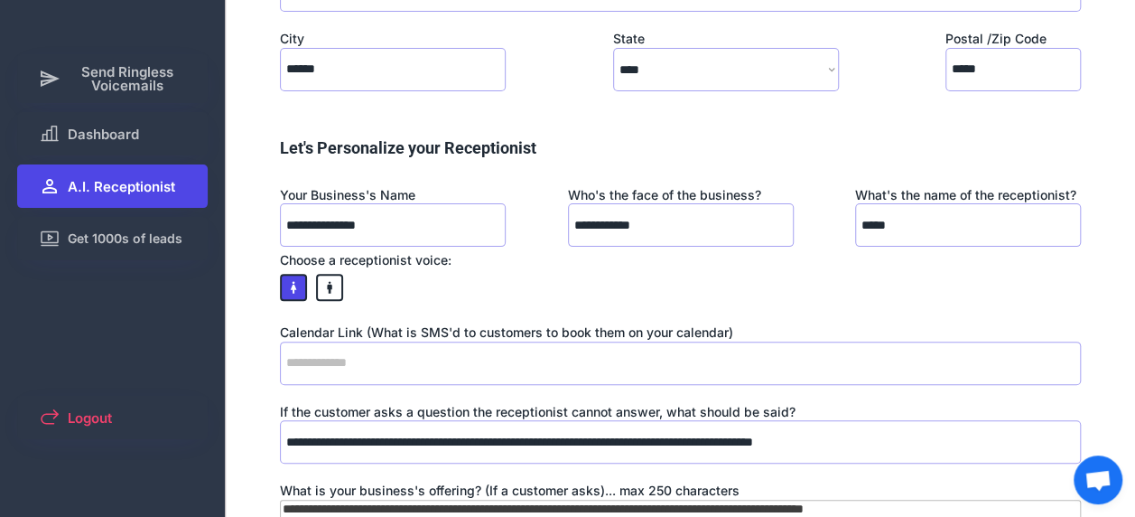
click at [738, 381] on input "input" at bounding box center [680, 362] width 801 height 43
click at [387, 341] on div "Calendar Link (What is SMS'd to customers to book them on your calendar)" at bounding box center [680, 332] width 801 height 18
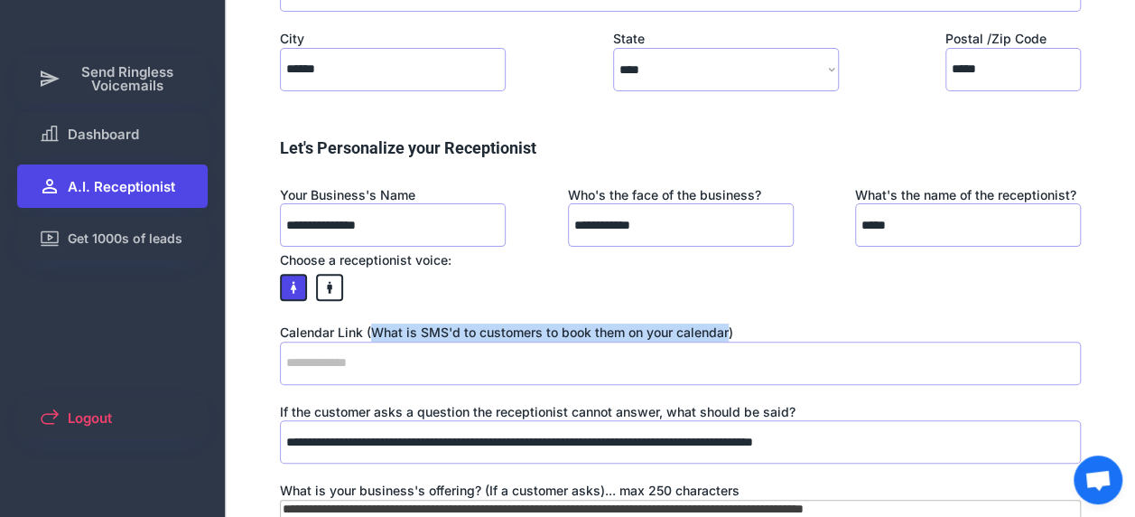
drag, startPoint x: 387, startPoint y: 349, endPoint x: 703, endPoint y: 351, distance: 316.1
click at [703, 341] on div "Calendar Link (What is SMS'd to customers to book them on your calendar)" at bounding box center [680, 332] width 801 height 18
copy div "What is SMS'd to customers to book them on your calendar"
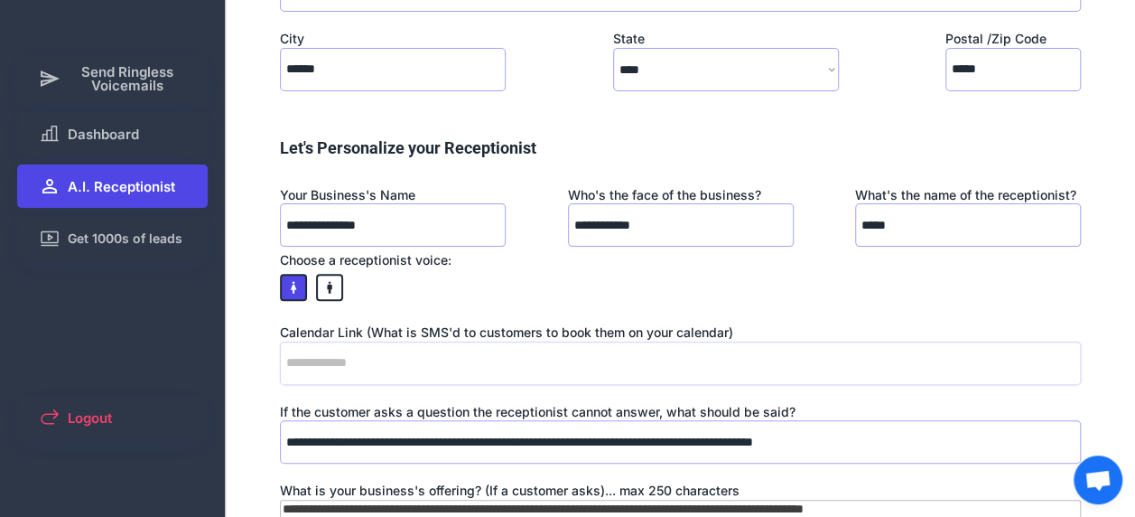
click at [596, 377] on input "input" at bounding box center [680, 362] width 801 height 43
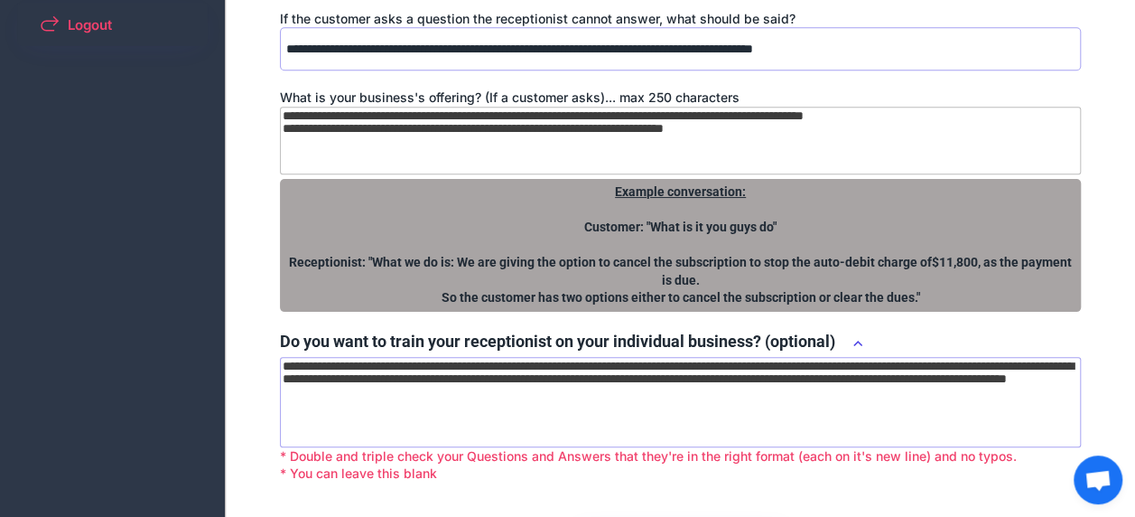
scroll to position [708, 0]
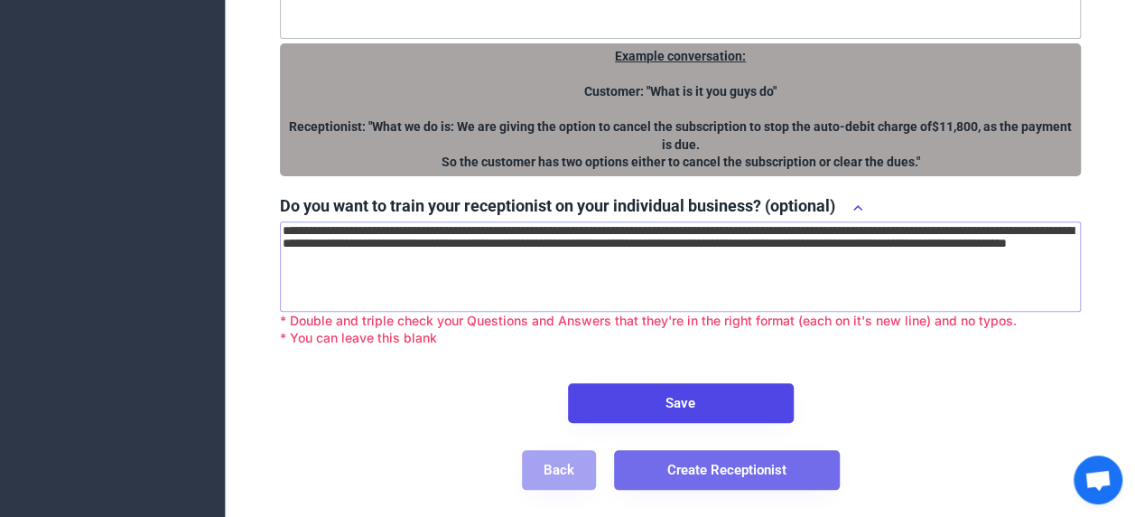
type input "**"
click at [728, 464] on button "Create Receptionist" at bounding box center [727, 470] width 226 height 40
click at [795, 482] on button "Create Receptionist" at bounding box center [727, 470] width 226 height 40
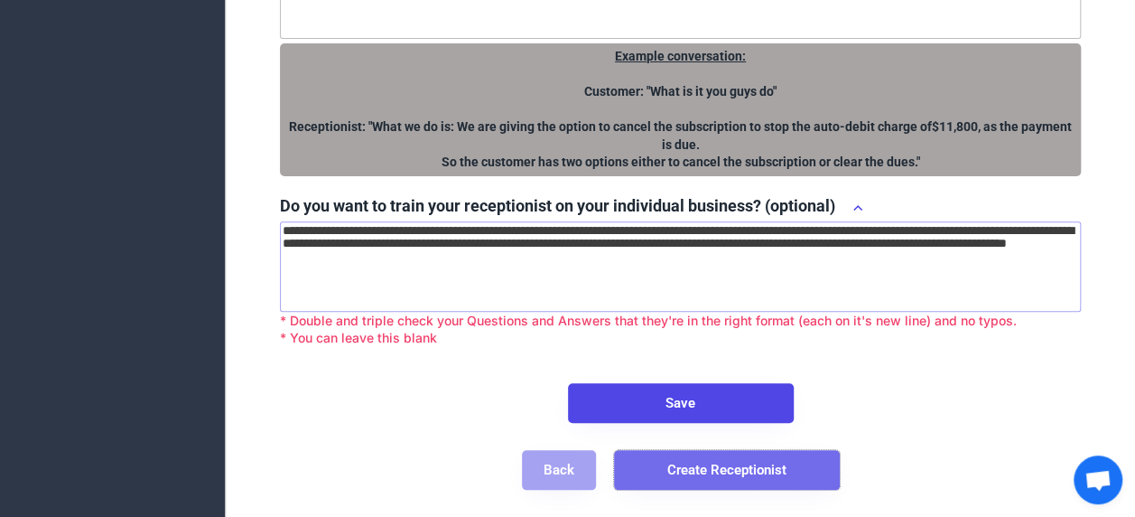
click at [795, 482] on button "Create Receptionist" at bounding box center [727, 470] width 226 height 40
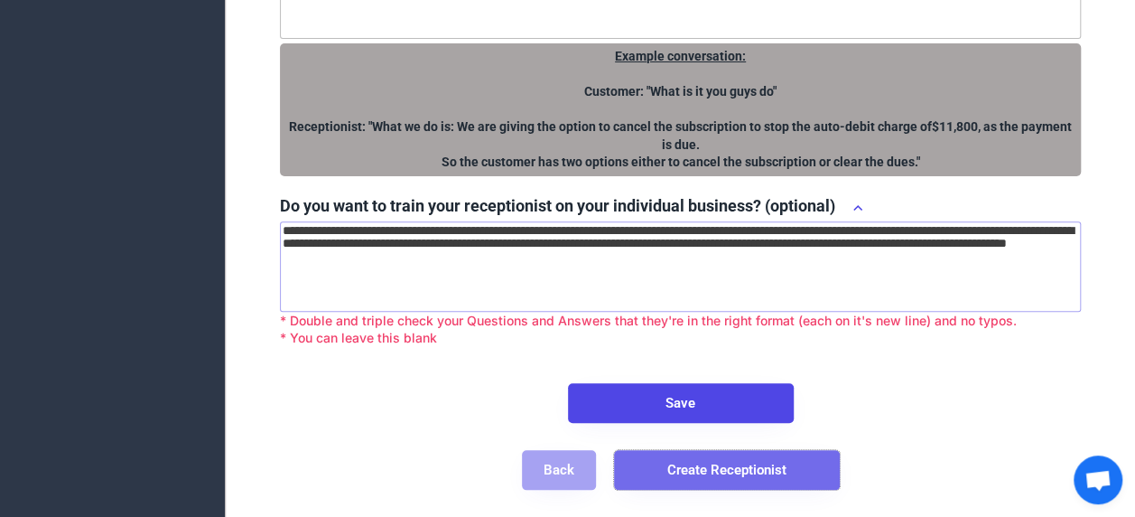
click at [795, 482] on button "Create Receptionist" at bounding box center [727, 470] width 226 height 40
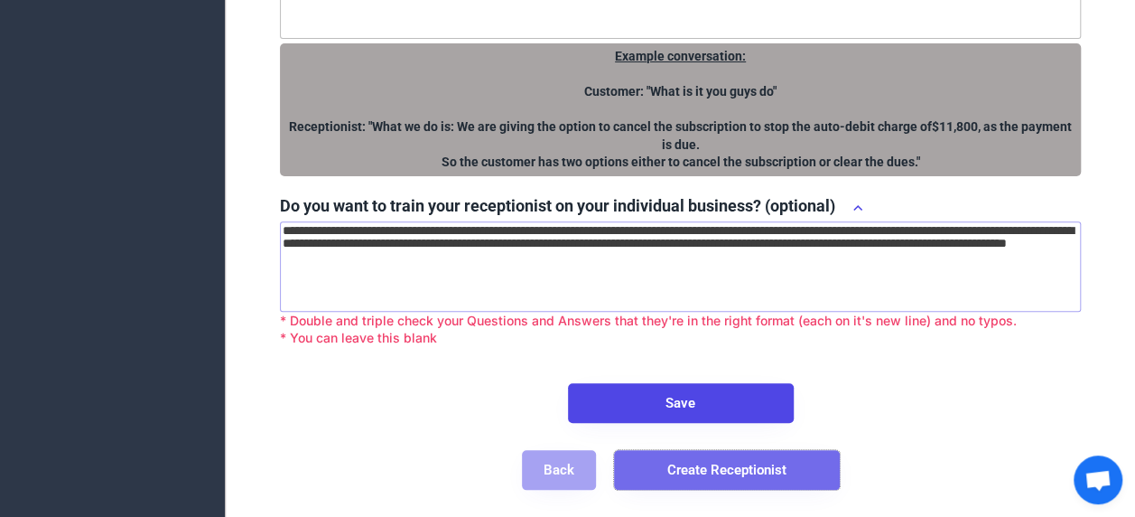
click at [795, 482] on button "Create Receptionist" at bounding box center [727, 470] width 226 height 40
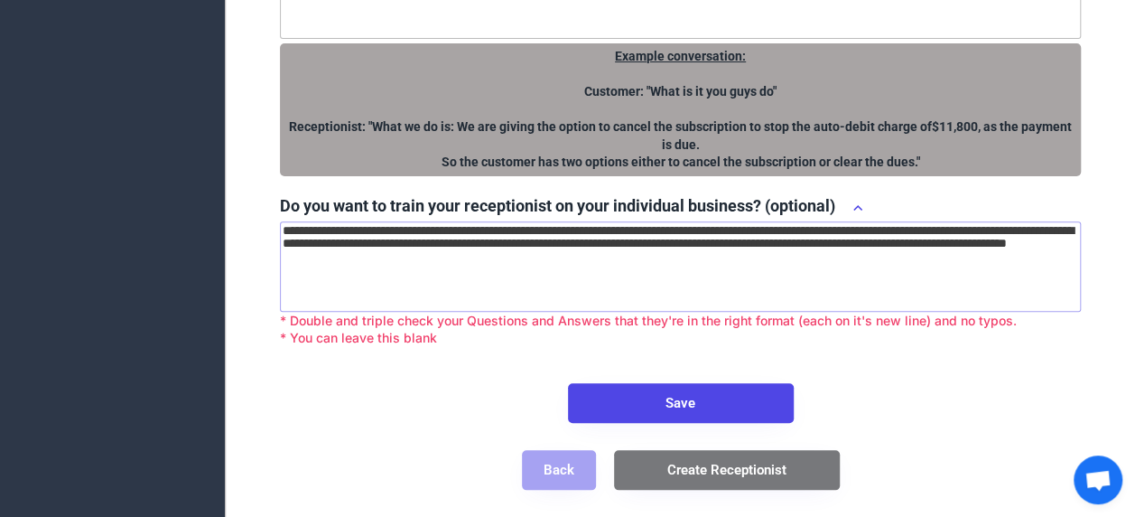
click at [939, 330] on div "* Double and triple check your Questions and Answers that they're in the right …" at bounding box center [680, 329] width 801 height 35
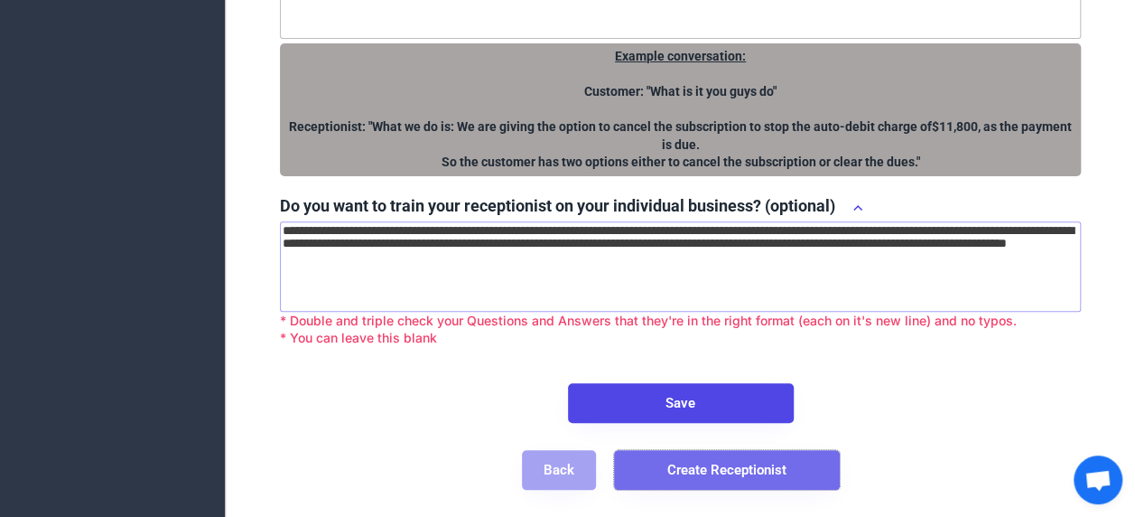
click at [719, 466] on button "Create Receptionist" at bounding box center [727, 470] width 226 height 40
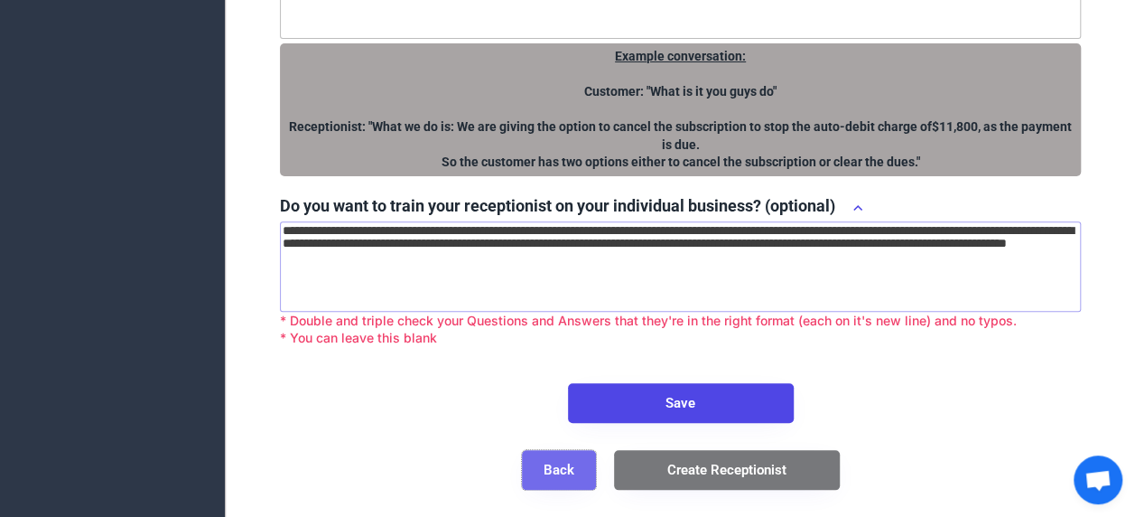
click at [568, 479] on button "Back" at bounding box center [559, 470] width 74 height 40
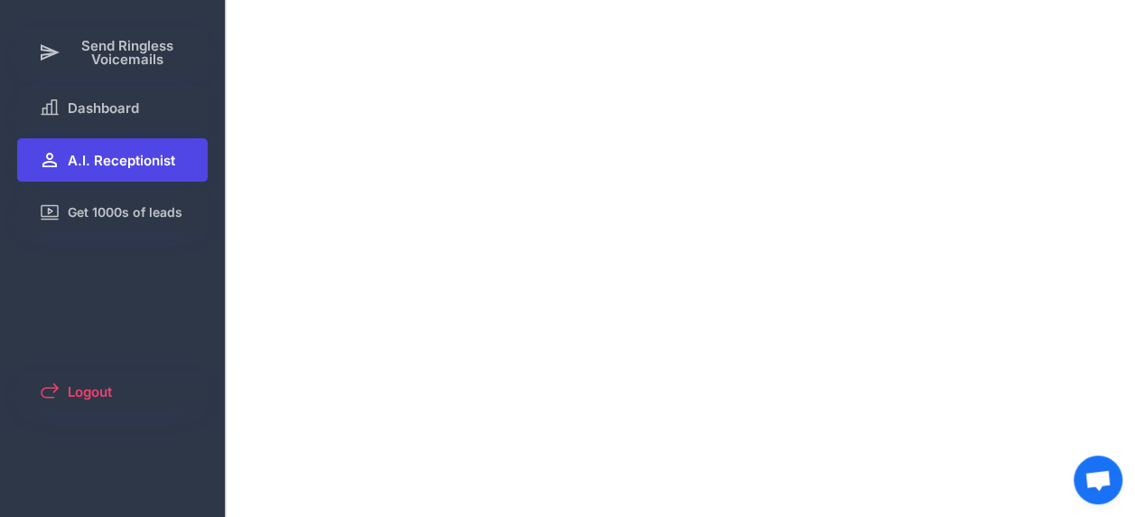
scroll to position [0, 0]
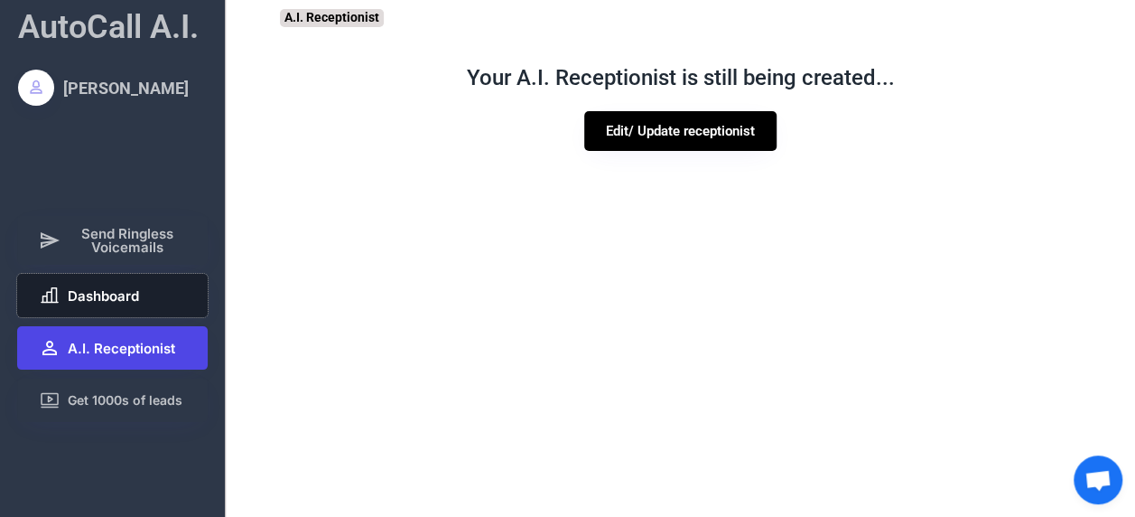
click at [137, 289] on span "Dashboard" at bounding box center [103, 296] width 71 height 14
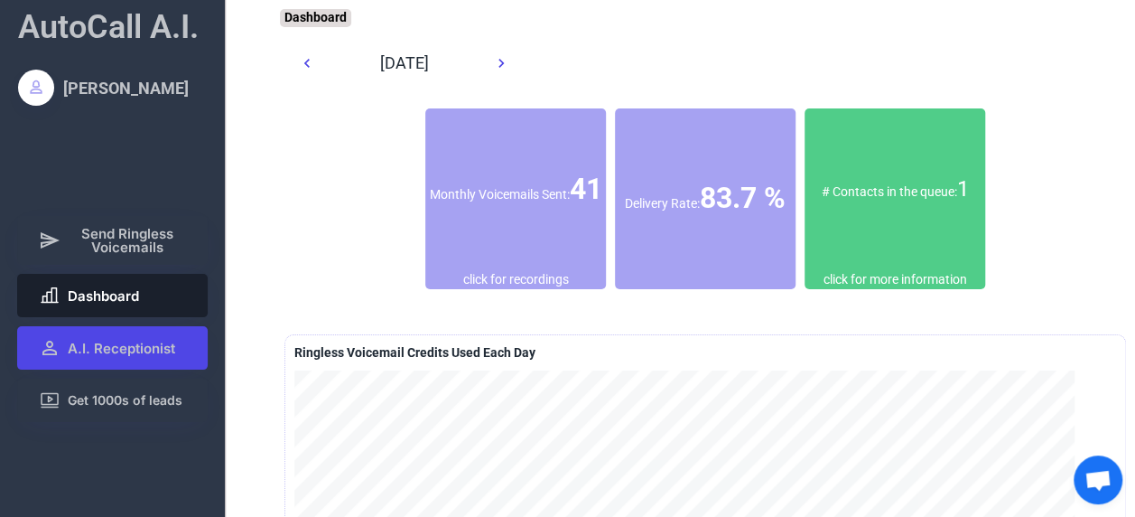
click at [679, 253] on div "Delivery Rate: 83.7 %" at bounding box center [705, 198] width 181 height 181
drag, startPoint x: 679, startPoint y: 253, endPoint x: 872, endPoint y: 252, distance: 193.3
click at [872, 252] on div "# Contacts in the queue: 1" at bounding box center [895, 189] width 181 height 163
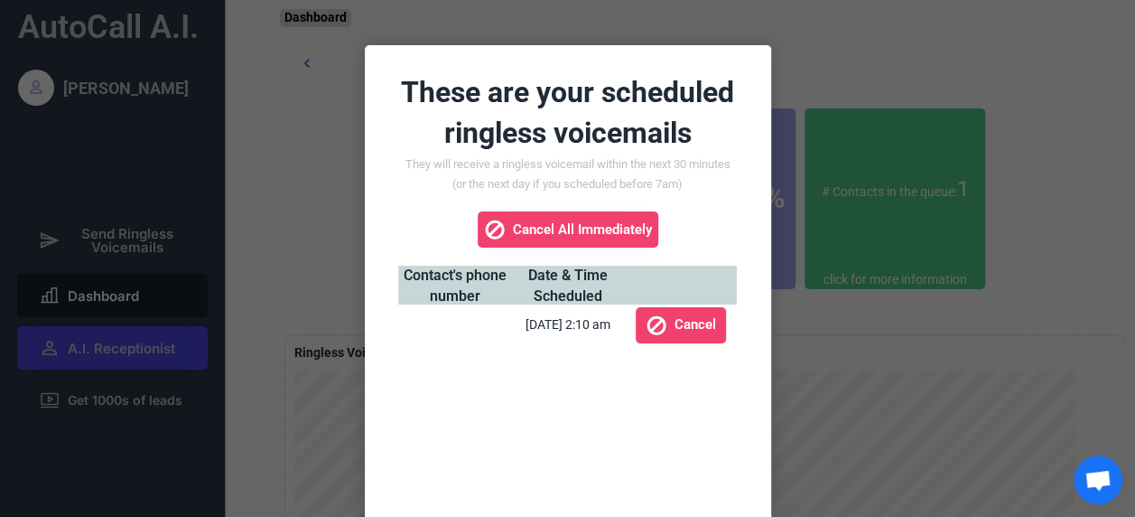
click at [314, 180] on div at bounding box center [567, 258] width 1135 height 517
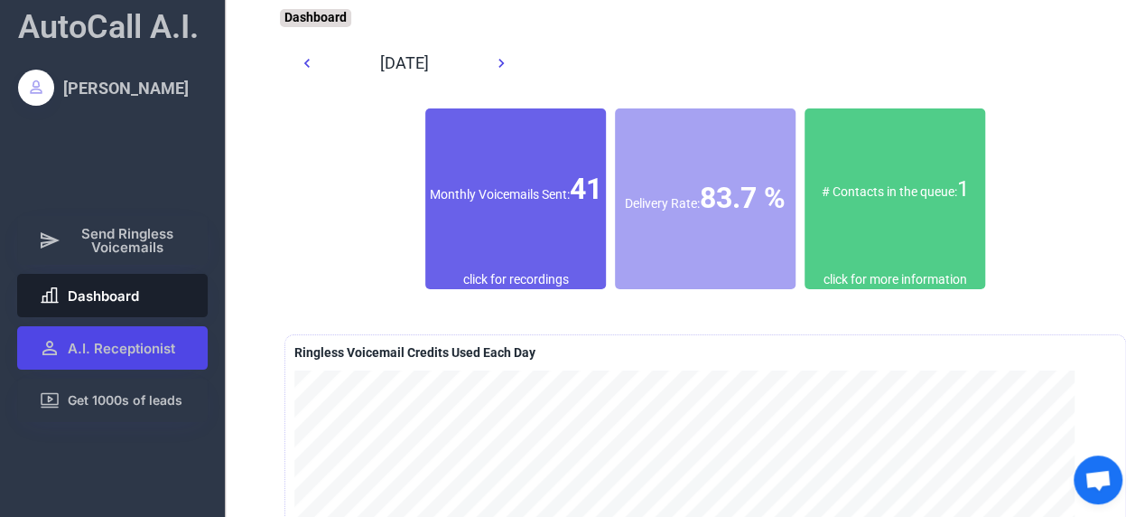
click at [489, 207] on div "Monthly Voicemails Sent: 41" at bounding box center [515, 189] width 181 height 41
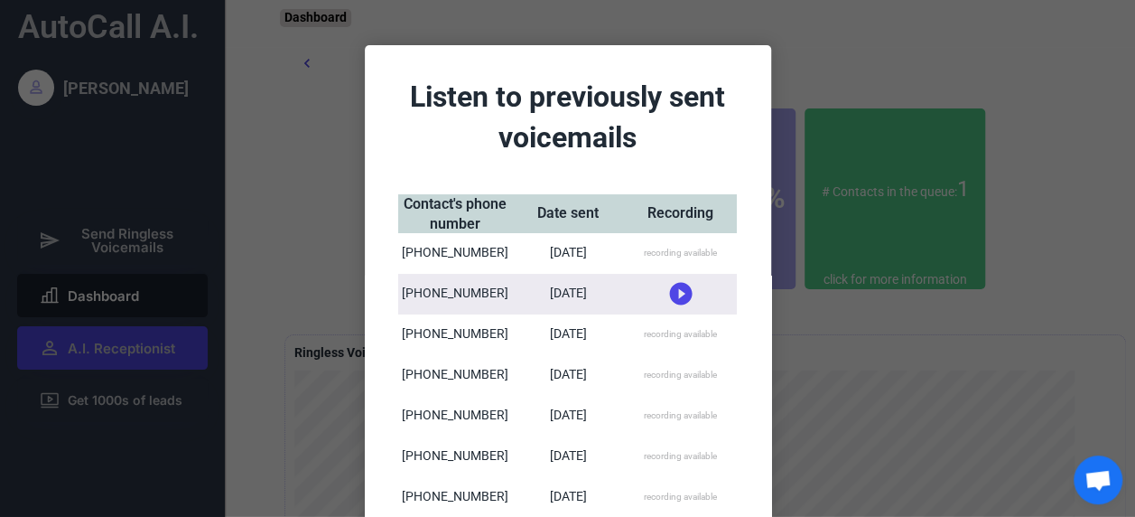
click at [681, 252] on div "recording available" at bounding box center [680, 253] width 73 height 13
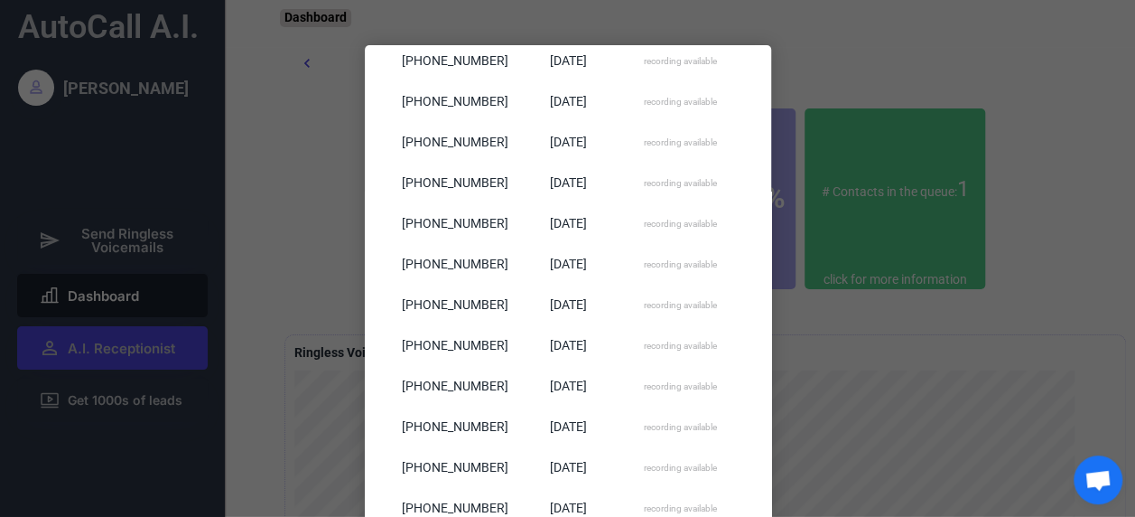
scroll to position [316, 0]
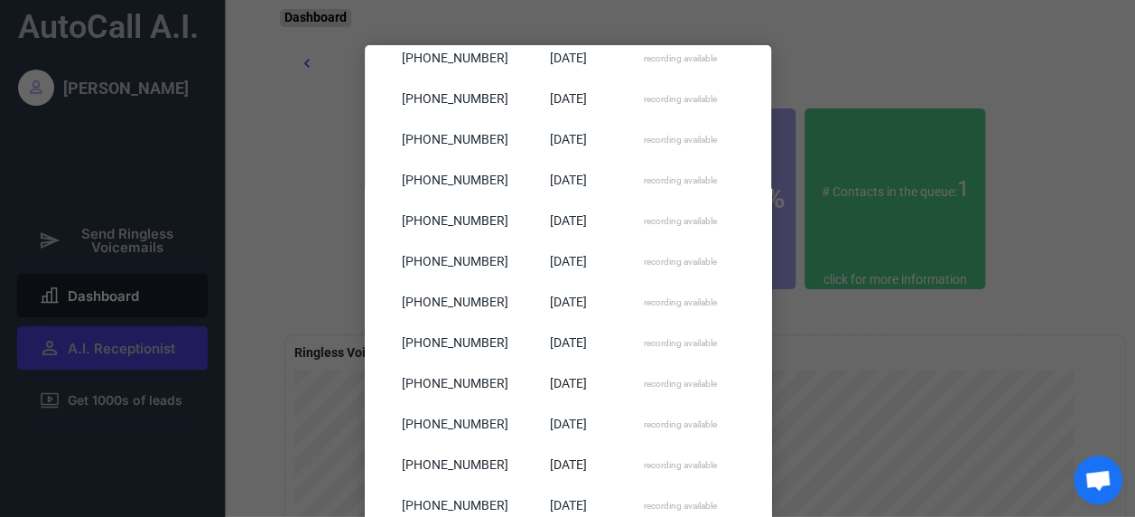
click at [676, 340] on div "recording available" at bounding box center [680, 343] width 73 height 13
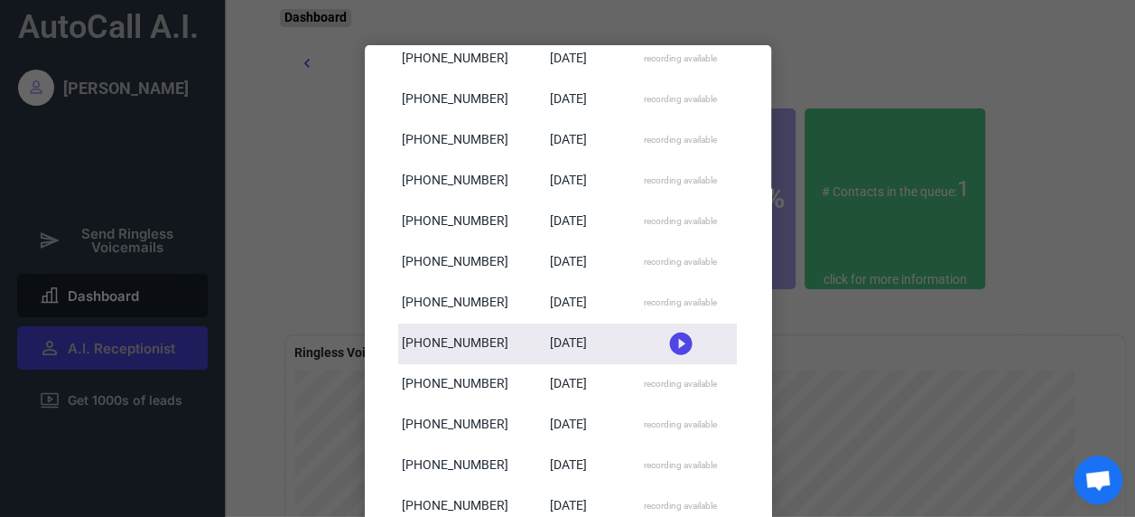
click at [676, 348] on use at bounding box center [680, 343] width 23 height 23
click at [677, 328] on use at bounding box center [680, 336] width 23 height 23
click at [553, 346] on div "[DATE]" at bounding box center [567, 343] width 37 height 18
click at [677, 342] on use at bounding box center [680, 343] width 23 height 23
click at [671, 331] on use at bounding box center [680, 336] width 23 height 23
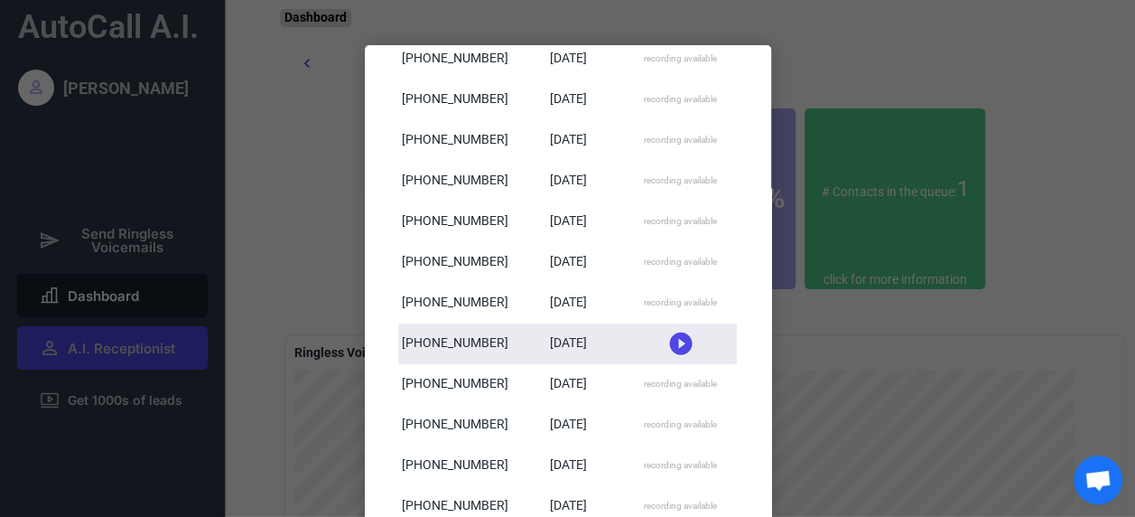
click at [676, 340] on use at bounding box center [680, 343] width 23 height 23
click at [665, 291] on div "recording available" at bounding box center [681, 303] width 112 height 41
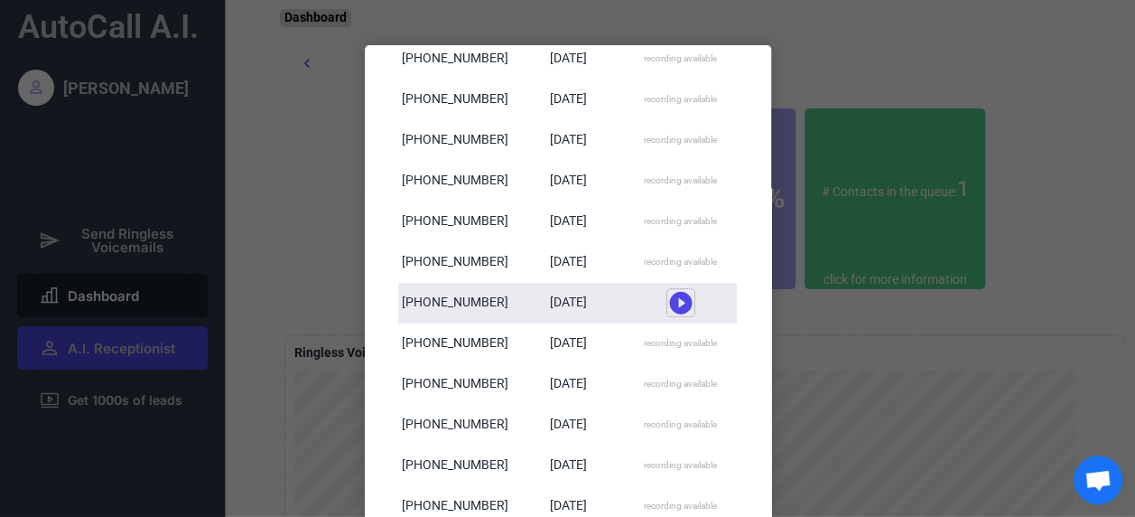
click at [669, 300] on use at bounding box center [680, 303] width 23 height 23
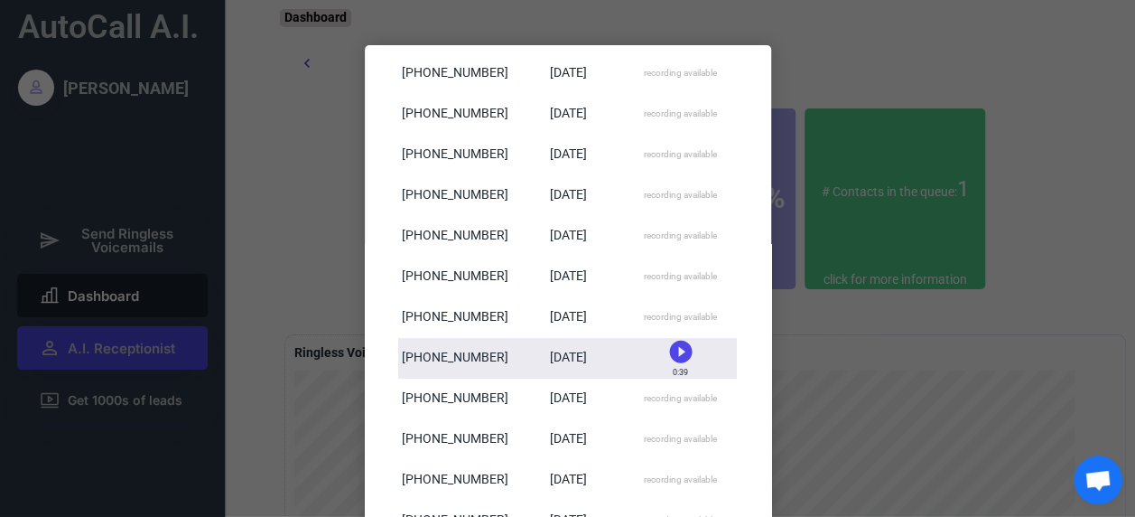
scroll to position [262, 0]
click at [659, 284] on div "recording available" at bounding box center [681, 276] width 112 height 41
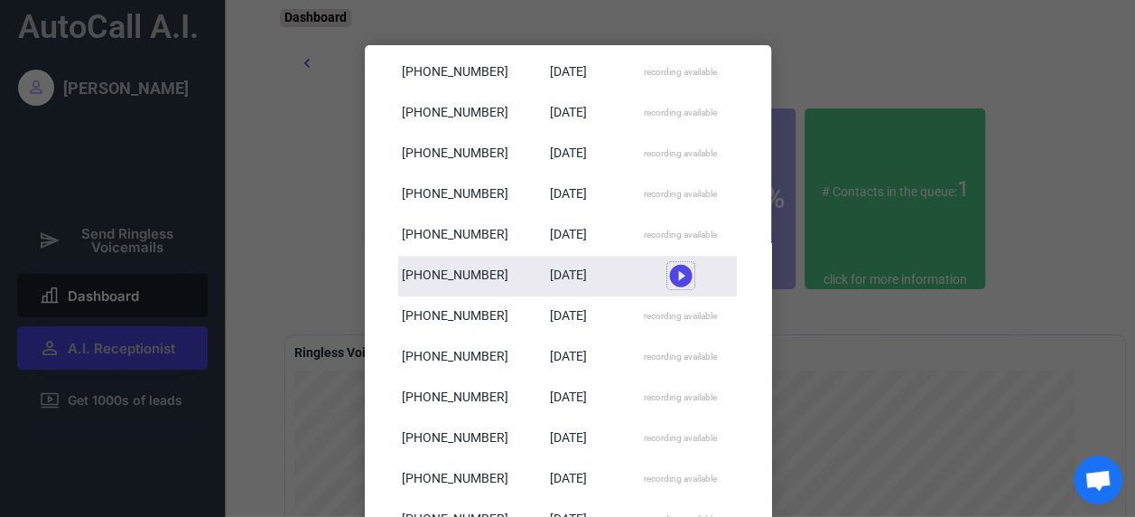
click at [675, 268] on use at bounding box center [680, 276] width 23 height 23
click at [674, 267] on icon at bounding box center [680, 269] width 27 height 27
click at [676, 275] on icon at bounding box center [680, 275] width 27 height 27
click at [676, 268] on icon at bounding box center [680, 269] width 27 height 27
click at [676, 275] on icon at bounding box center [680, 275] width 27 height 27
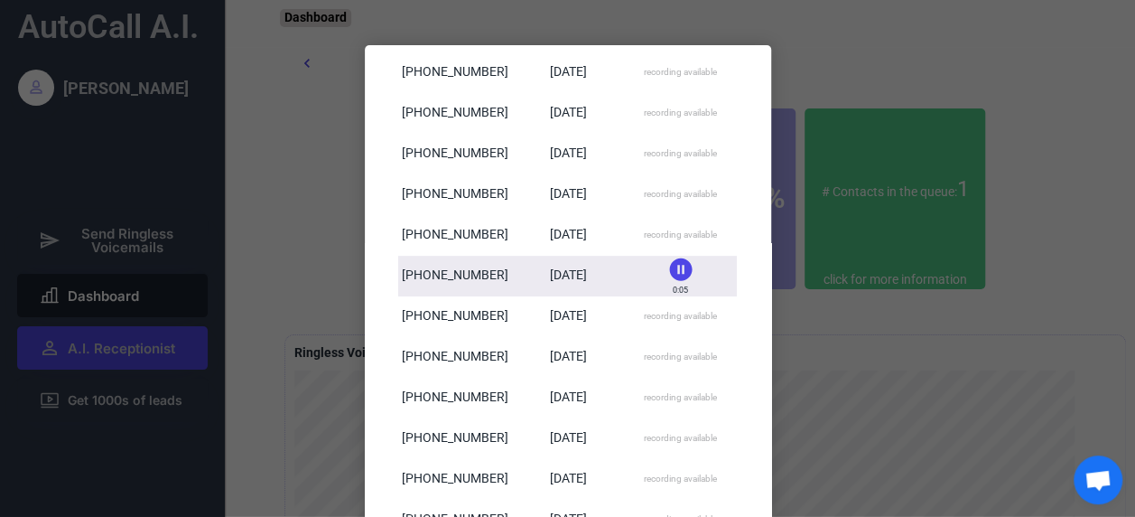
click at [670, 265] on use at bounding box center [680, 268] width 23 height 23
click at [848, 266] on div at bounding box center [567, 258] width 1135 height 517
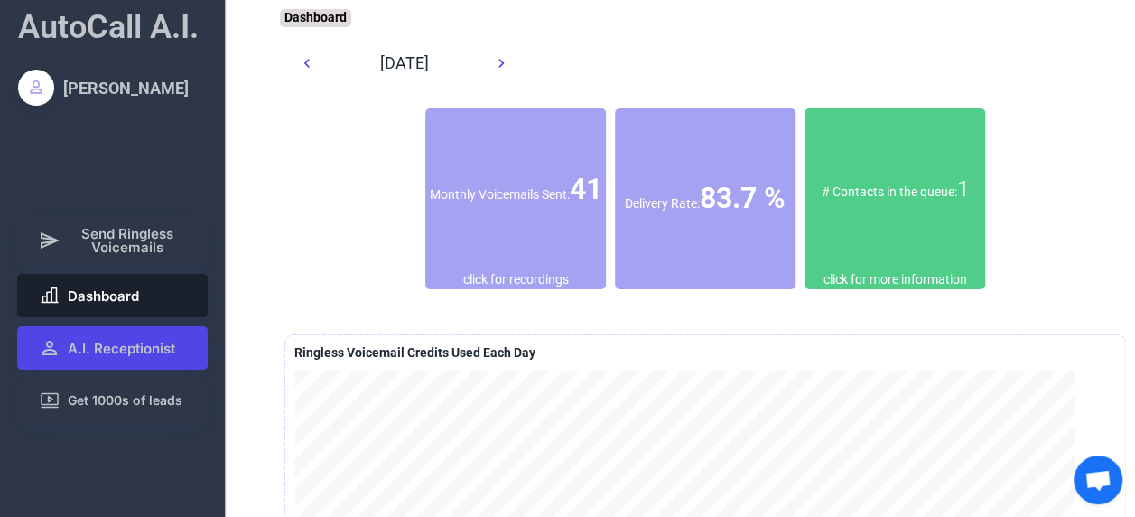
click at [117, 300] on span "Dashboard" at bounding box center [103, 296] width 71 height 14
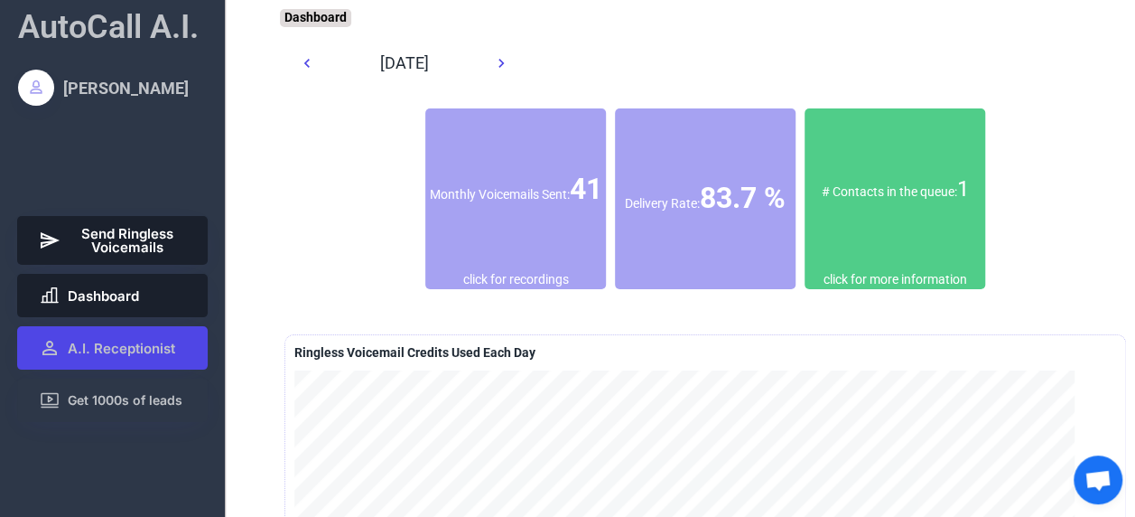
click at [135, 237] on span "Send Ringless Voicemails" at bounding box center [127, 240] width 119 height 27
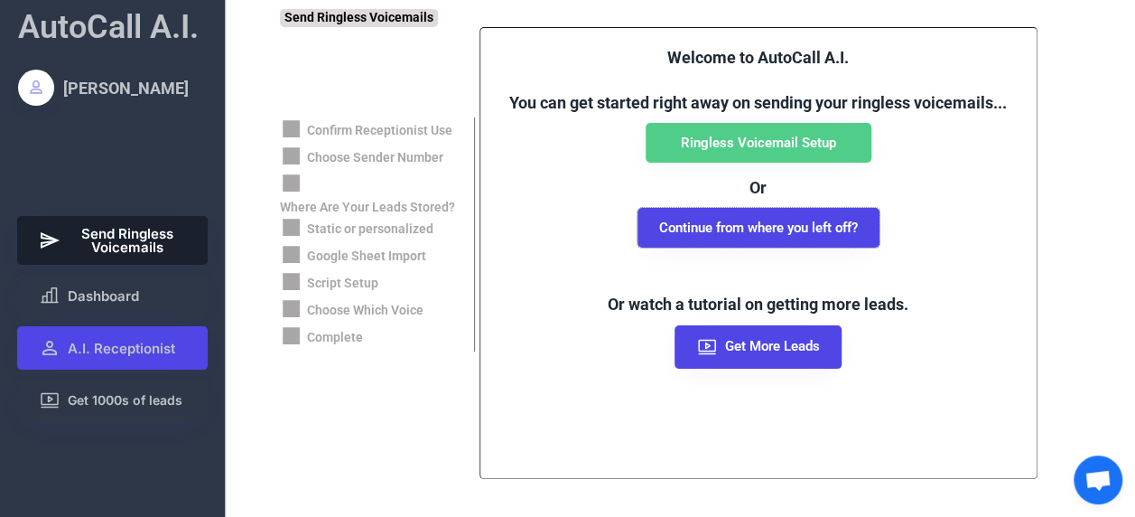
click at [733, 225] on button "Continue from where you left off?" at bounding box center [759, 228] width 242 height 40
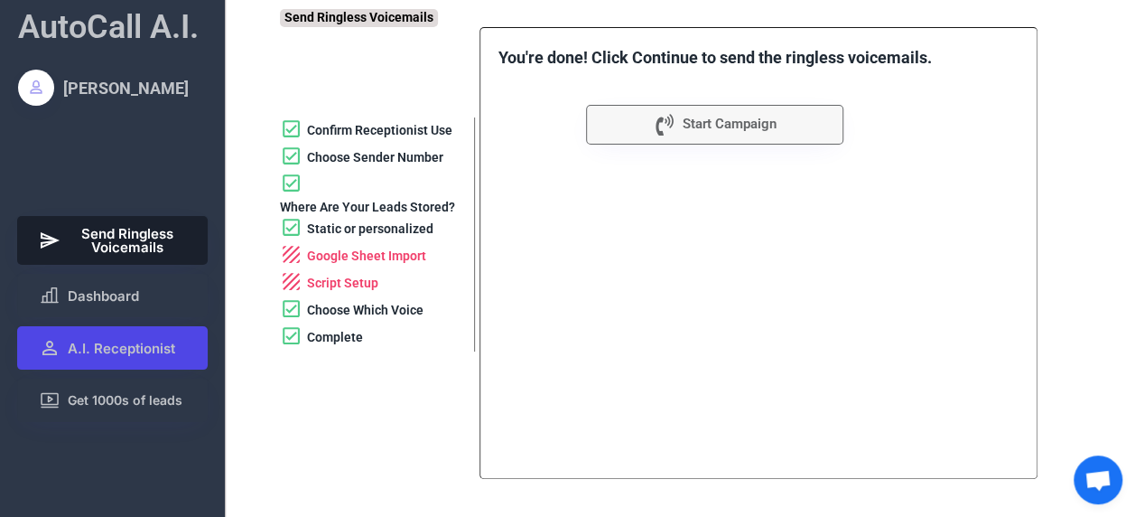
click at [381, 259] on div "Google Sheet Import" at bounding box center [366, 256] width 119 height 18
